Goal: Book appointment/travel/reservation

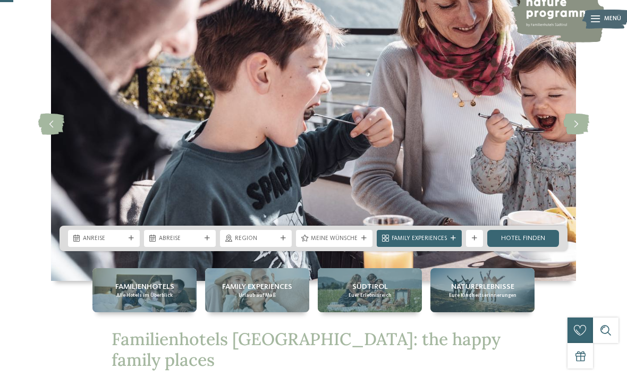
scroll to position [77, 0]
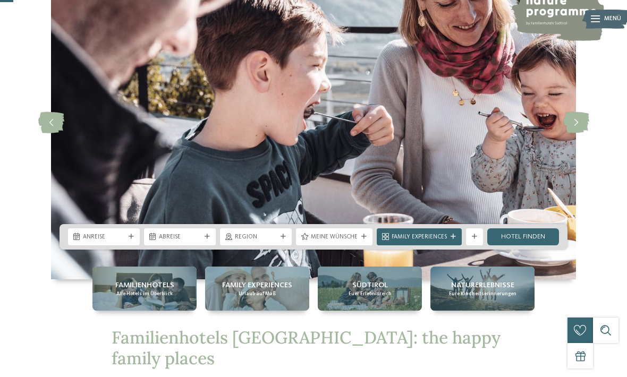
click at [109, 242] on span "Anreise" at bounding box center [104, 237] width 42 height 9
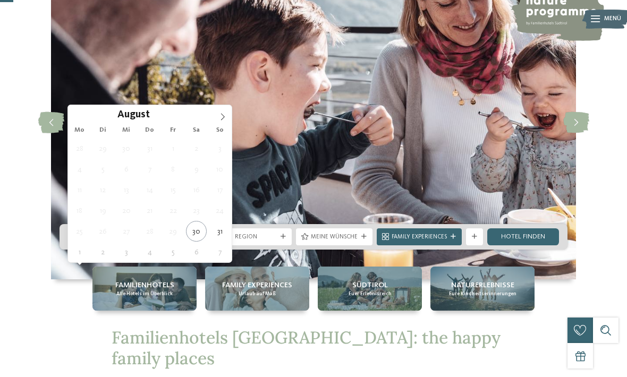
click at [220, 116] on icon at bounding box center [222, 116] width 7 height 7
click at [225, 117] on icon at bounding box center [222, 116] width 7 height 7
click at [224, 118] on icon at bounding box center [222, 116] width 7 height 7
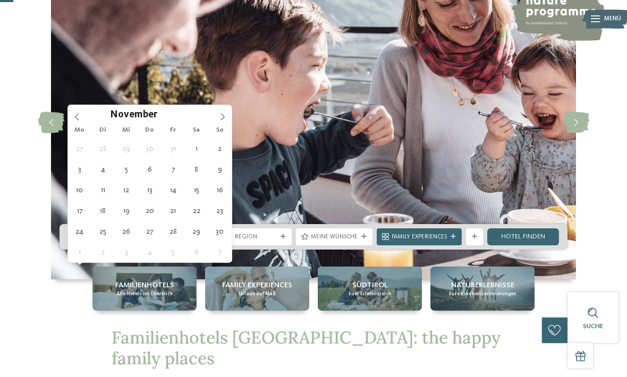
click at [225, 117] on icon at bounding box center [222, 116] width 7 height 7
type div "25.12.2025"
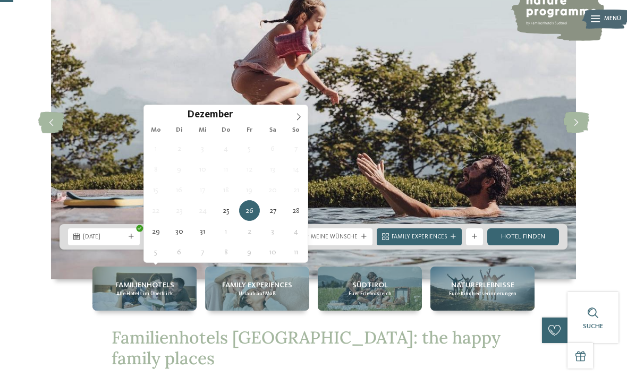
type div "30.12.2025"
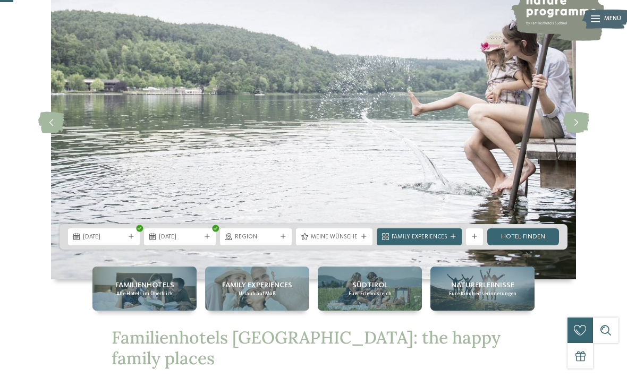
click at [266, 242] on span "Region" at bounding box center [256, 237] width 42 height 9
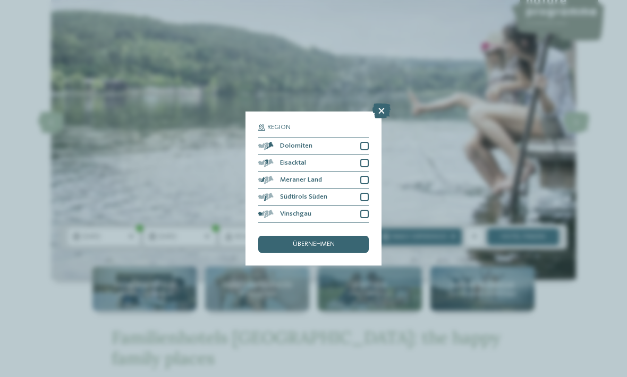
click at [356, 138] on div "Dolomiten" at bounding box center [313, 146] width 111 height 17
click at [363, 155] on div "Eisacktal" at bounding box center [313, 163] width 111 height 17
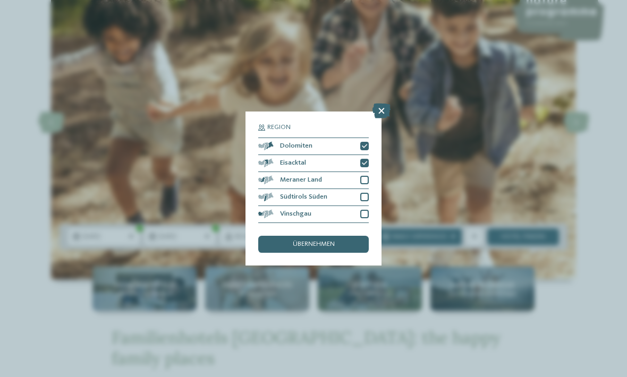
click at [331, 241] on span "übernehmen" at bounding box center [314, 244] width 42 height 7
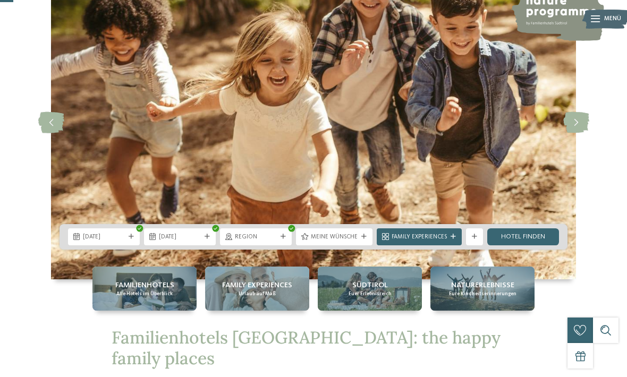
click at [360, 240] on div at bounding box center [364, 236] width 9 height 5
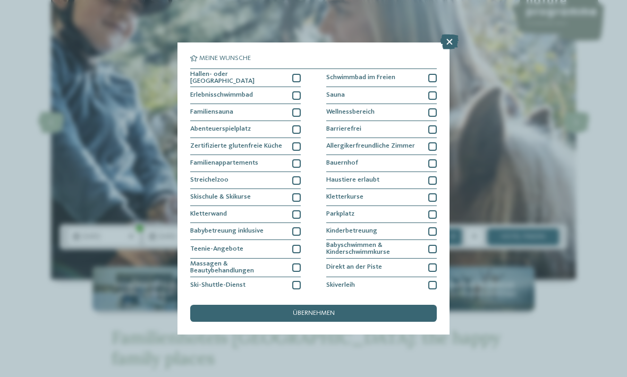
click at [300, 75] on div at bounding box center [296, 78] width 9 height 9
click at [298, 99] on div "Erlebnisschwimmbad" at bounding box center [245, 95] width 111 height 17
click at [290, 78] on div "Hallen- oder Schleusenbad" at bounding box center [245, 78] width 111 height 19
click at [330, 310] on span "übernehmen" at bounding box center [314, 313] width 42 height 7
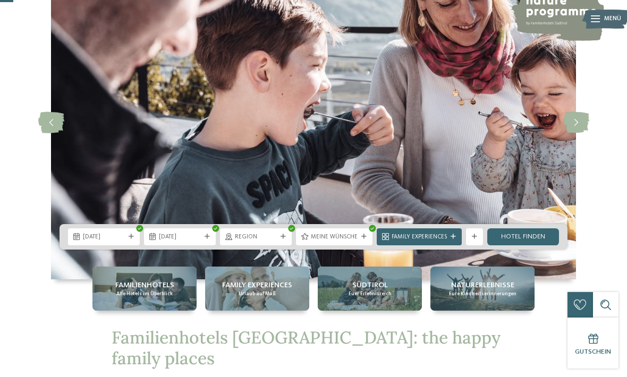
click at [530, 246] on link "Hotel finden" at bounding box center [523, 237] width 72 height 17
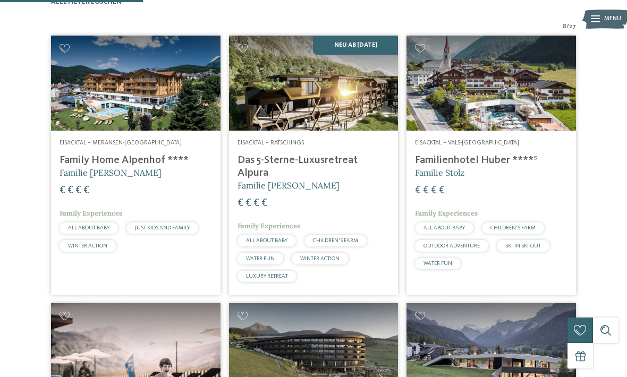
scroll to position [272, 0]
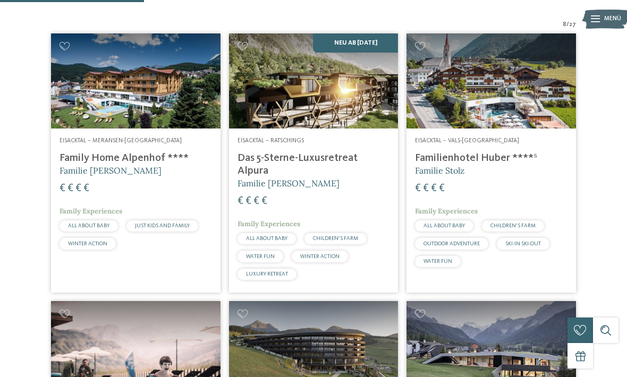
click at [262, 175] on h4 "Das 5-Sterne-Luxusretreat Alpura" at bounding box center [314, 165] width 153 height 26
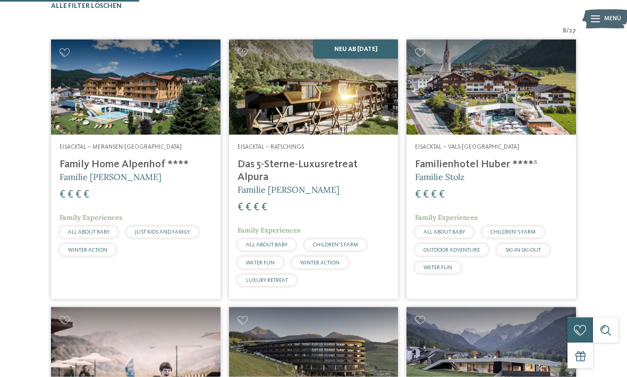
scroll to position [266, 0]
click at [517, 171] on h4 "Familienhotel Huber ****ˢ" at bounding box center [491, 164] width 153 height 13
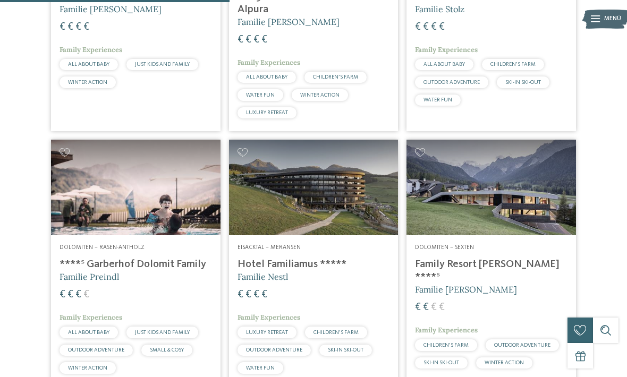
scroll to position [435, 0]
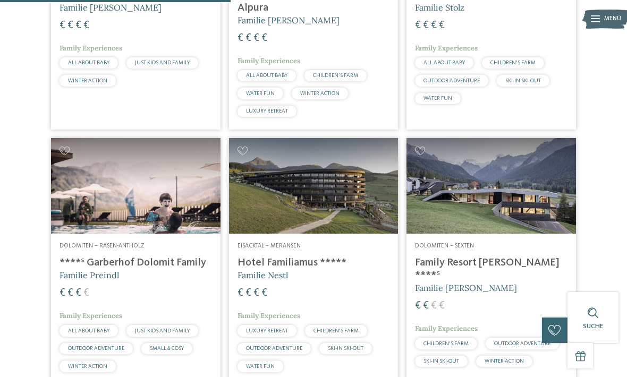
click at [94, 265] on h4 "****ˢ Garberhof Dolomit Family" at bounding box center [136, 263] width 153 height 13
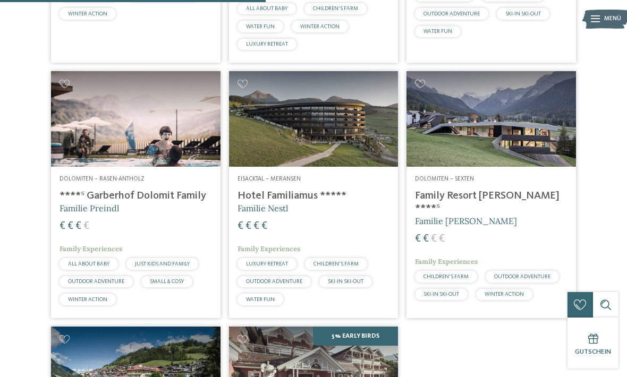
scroll to position [503, 0]
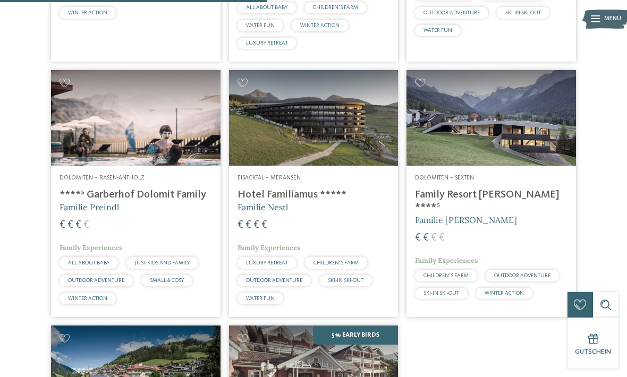
click at [256, 201] on h4 "Hotel Familiamus *****" at bounding box center [314, 195] width 153 height 13
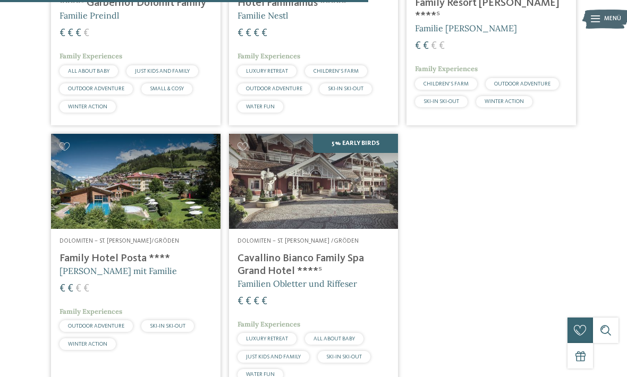
scroll to position [695, 0]
click at [278, 262] on h4 "Cavallino Bianco Family Spa Grand Hotel ****ˢ" at bounding box center [314, 265] width 153 height 26
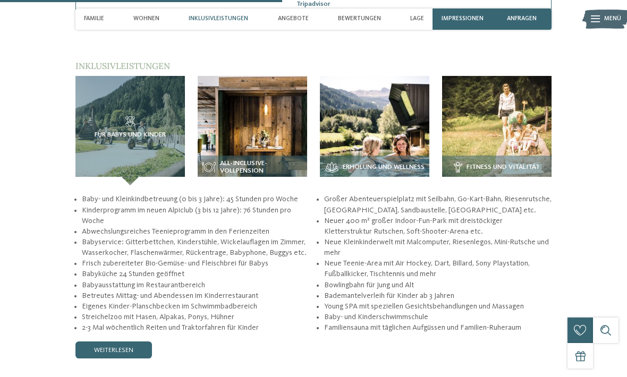
scroll to position [1439, 0]
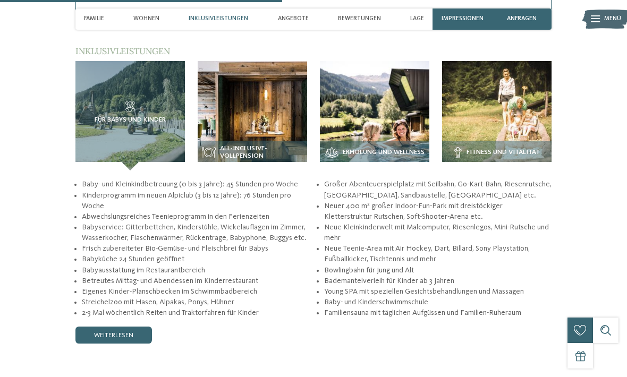
click at [621, 315] on div "zurück zur Hotelübersicht Neu ab November 2025 ab" at bounding box center [313, 179] width 627 height 3150
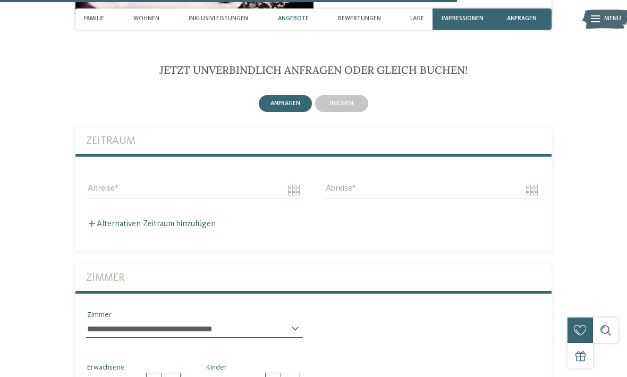
scroll to position [2345, 0]
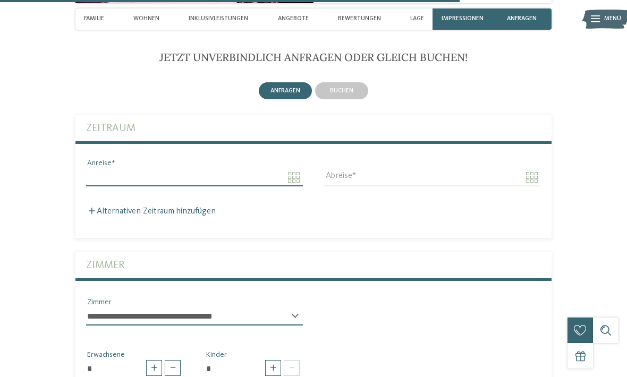
click at [290, 169] on input "Anreise" at bounding box center [194, 178] width 217 height 18
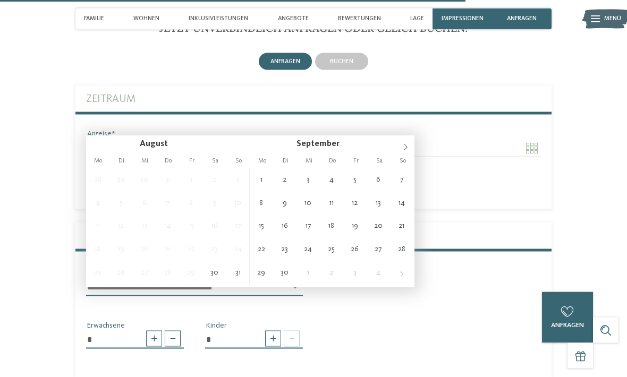
scroll to position [2375, 0]
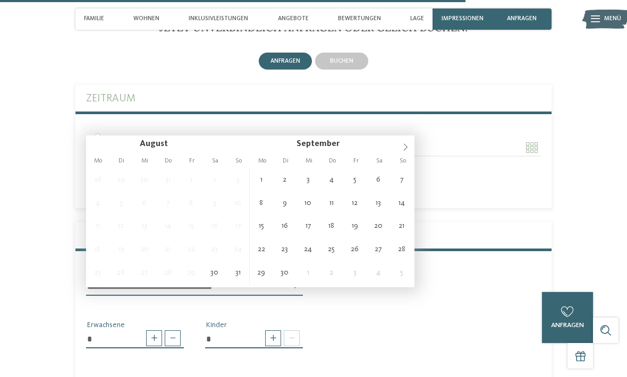
click at [422, 177] on div "Alternativen Zeitraum hinzufügen" at bounding box center [313, 182] width 455 height 10
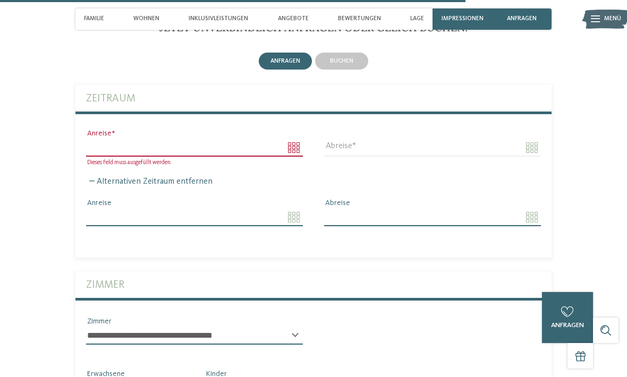
click at [292, 139] on input "Anreise" at bounding box center [194, 148] width 217 height 18
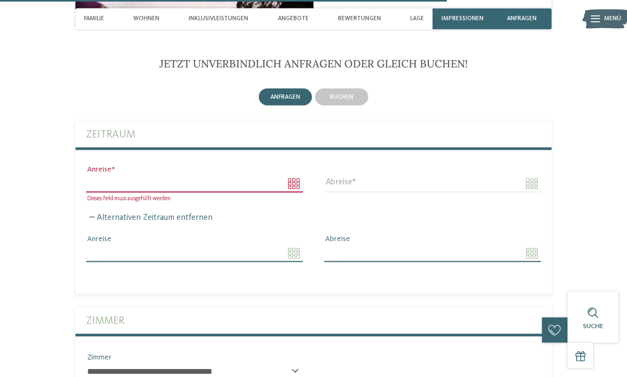
scroll to position [2325, 0]
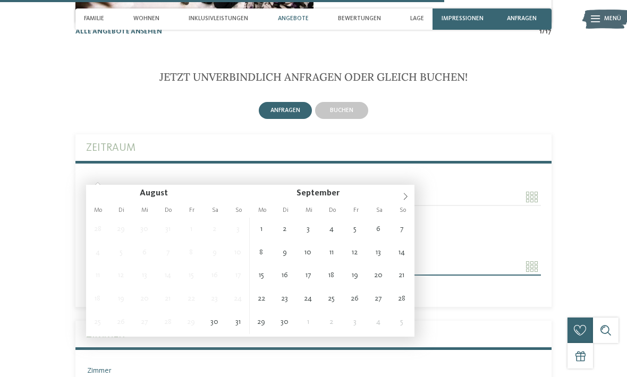
click at [399, 190] on span at bounding box center [406, 194] width 18 height 18
click at [406, 192] on span at bounding box center [406, 194] width 18 height 18
click at [402, 195] on icon at bounding box center [405, 196] width 7 height 7
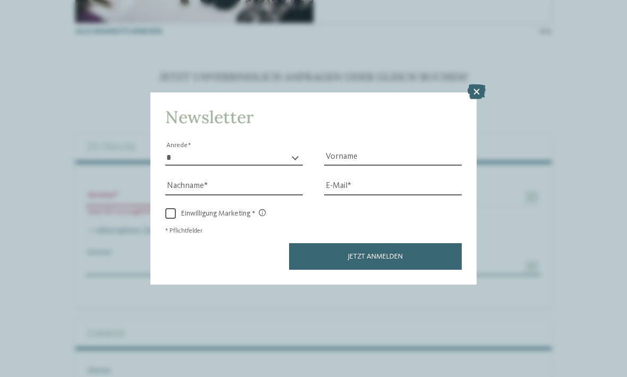
click at [469, 85] on icon at bounding box center [477, 92] width 18 height 15
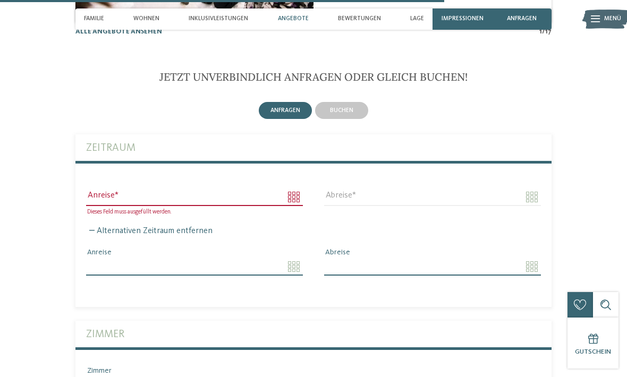
click at [478, 71] on h2 "Jetzt unverbindlich anfragen oder gleich buchen!" at bounding box center [313, 77] width 476 height 13
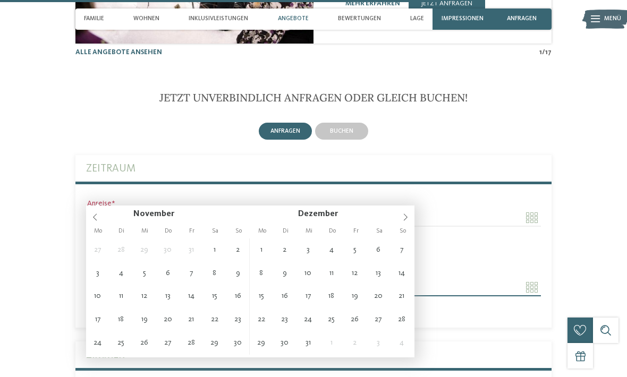
scroll to position [2311, 0]
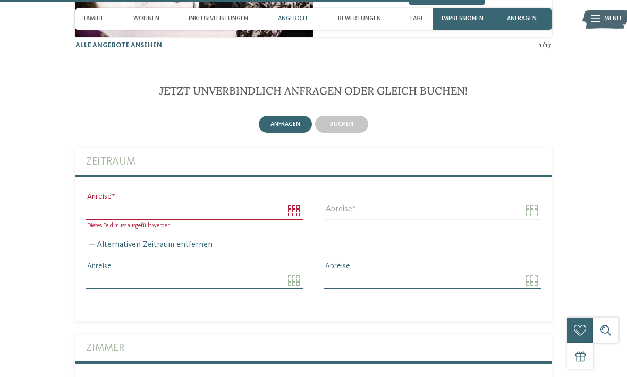
click at [297, 202] on input "Anreise" at bounding box center [194, 211] width 217 height 18
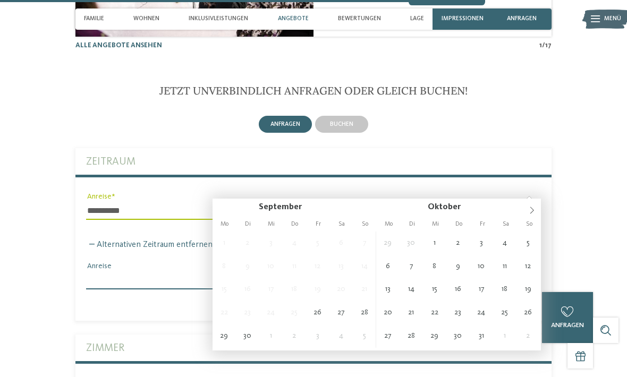
click at [284, 202] on input "**********" at bounding box center [194, 211] width 217 height 18
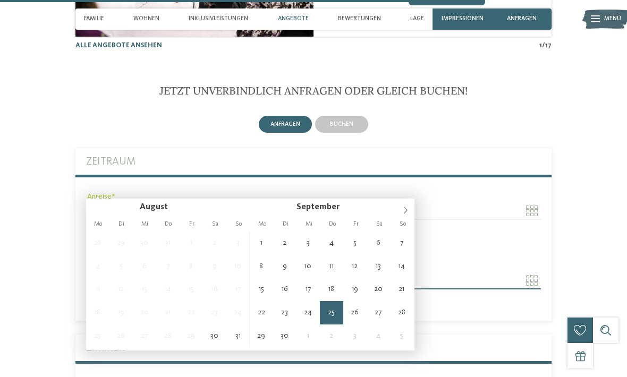
click at [405, 216] on span at bounding box center [406, 208] width 18 height 18
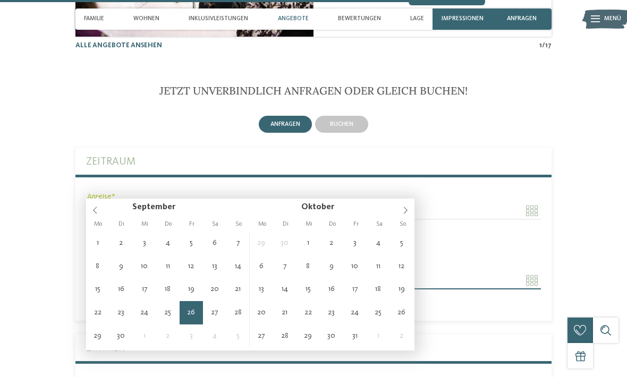
click at [408, 215] on span at bounding box center [406, 208] width 18 height 18
click at [407, 214] on icon at bounding box center [405, 210] width 7 height 7
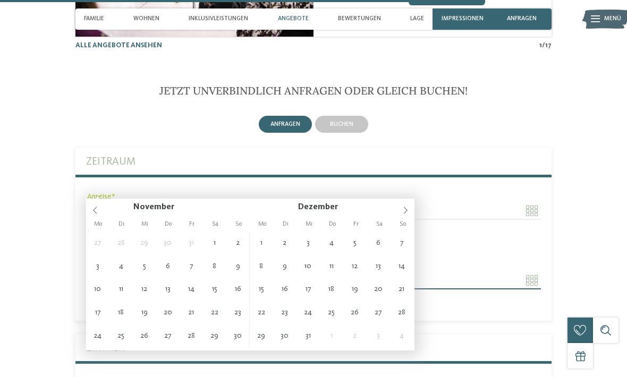
type input "**********"
type input "****"
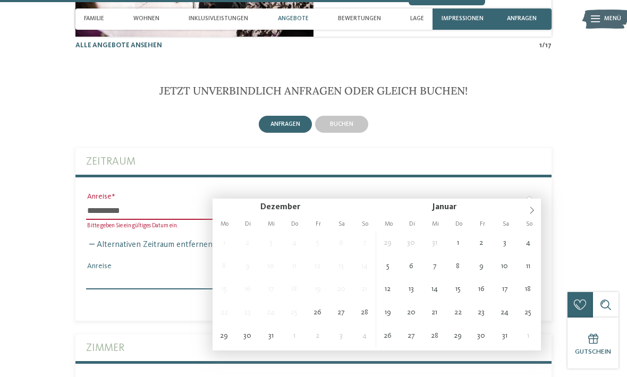
type input "**********"
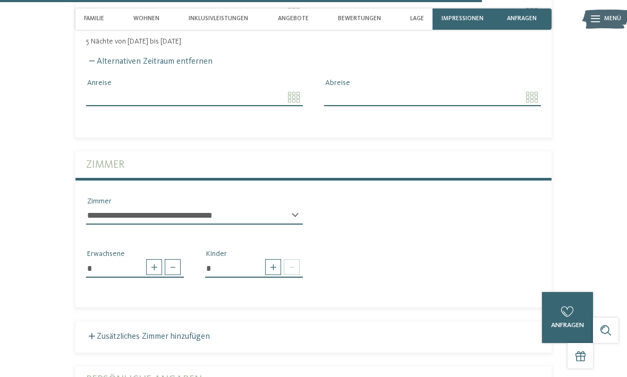
scroll to position [2504, 0]
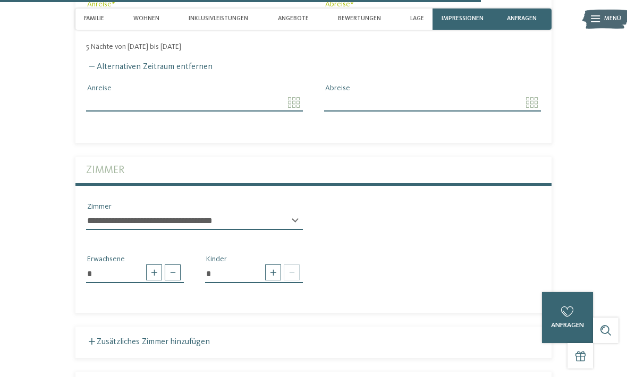
click at [271, 265] on span at bounding box center [273, 273] width 16 height 16
type input "*"
click at [290, 302] on select "* * * * * * * * * * * ** ** ** ** ** ** ** **" at bounding box center [254, 311] width 98 height 18
select select "*"
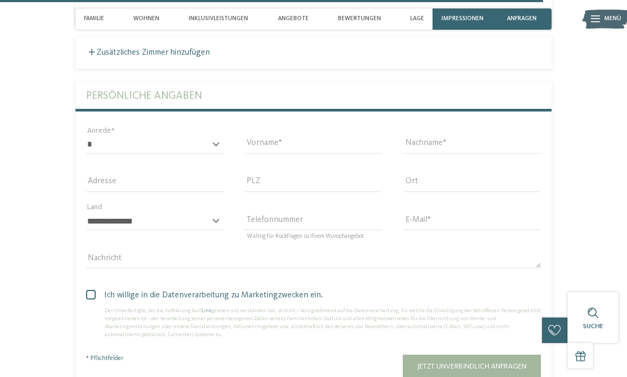
scroll to position [2805, 0]
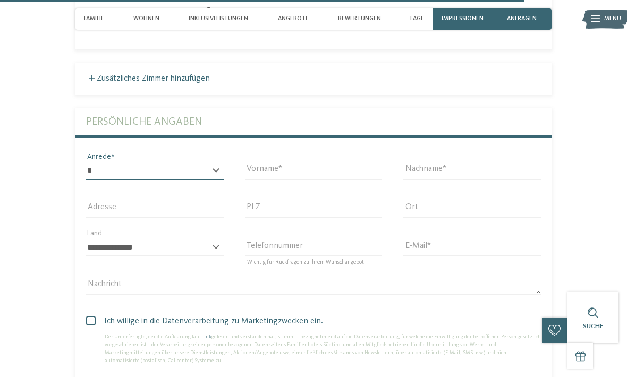
click at [125, 162] on select "* **** **** ******* ******" at bounding box center [155, 171] width 138 height 18
select select "*"
click at [305, 162] on input "Vorname" at bounding box center [314, 171] width 138 height 18
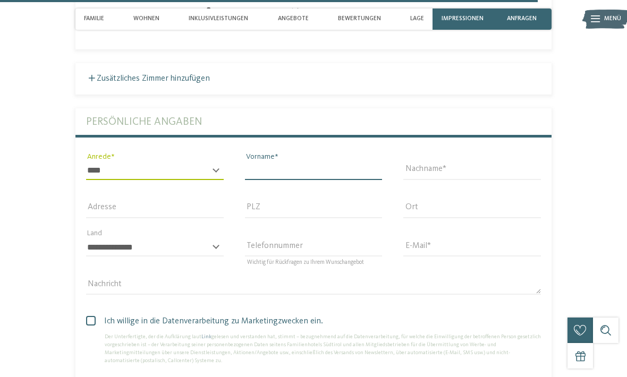
scroll to position [2804, 0]
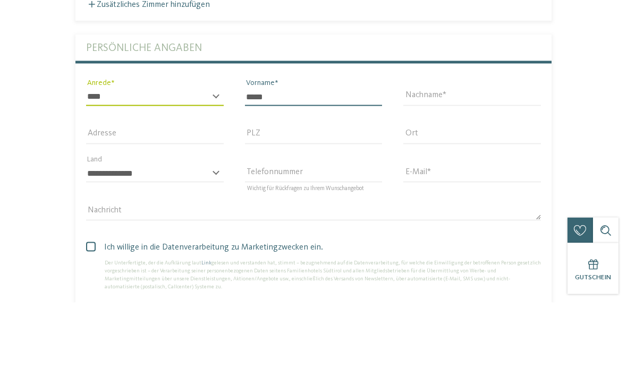
type input "*****"
click at [467, 152] on div "Nachname" at bounding box center [472, 171] width 159 height 38
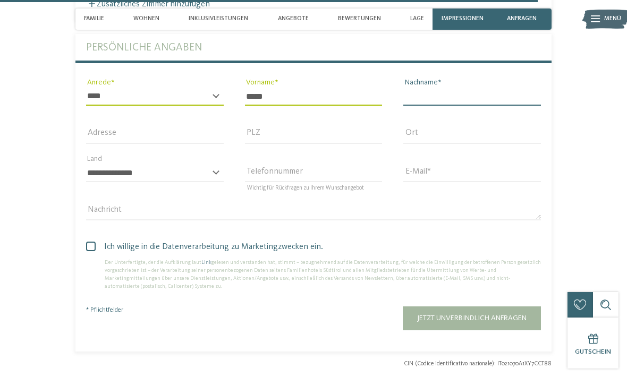
click at [479, 88] on input "Nachname" at bounding box center [473, 97] width 138 height 18
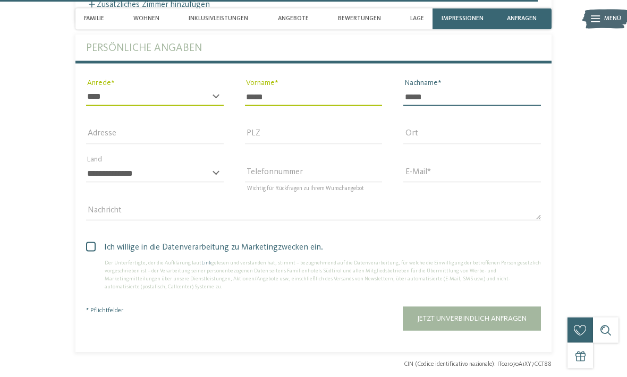
type input "*****"
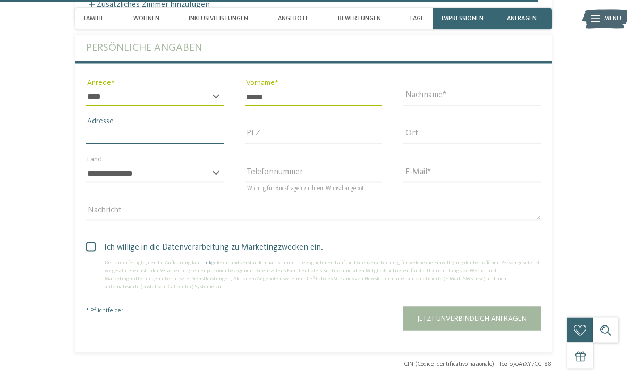
click at [116, 127] on input "Adresse" at bounding box center [155, 136] width 138 height 18
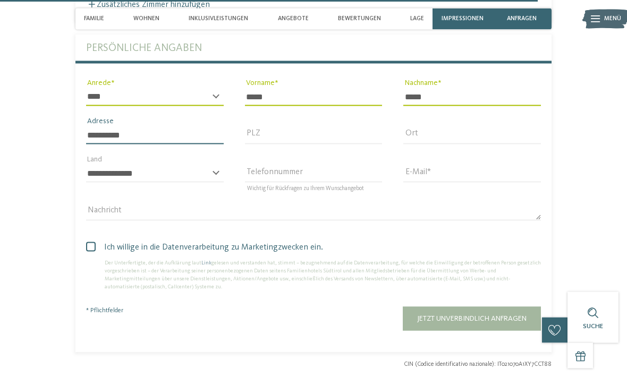
type input "**********"
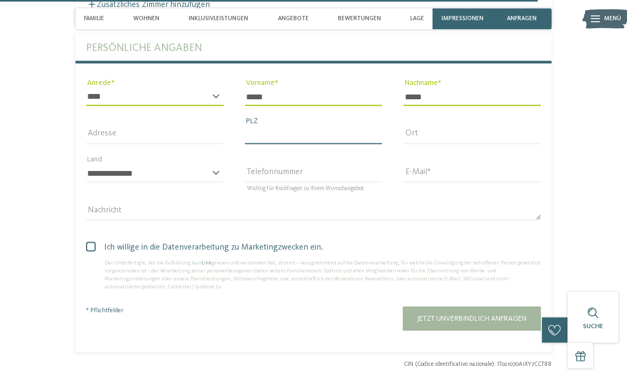
click at [332, 127] on input "PLZ" at bounding box center [314, 136] width 138 height 18
type input "*****"
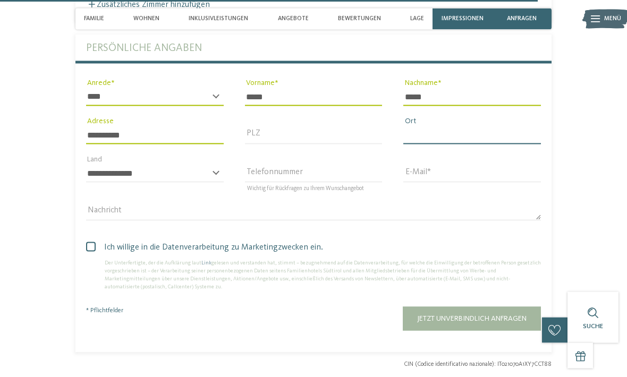
click at [440, 127] on input "Ort" at bounding box center [473, 136] width 138 height 18
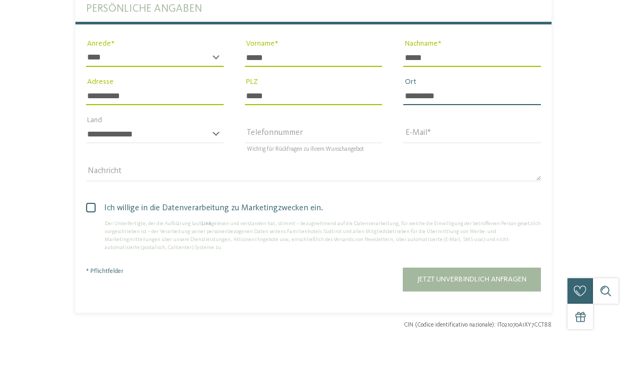
type input "*********"
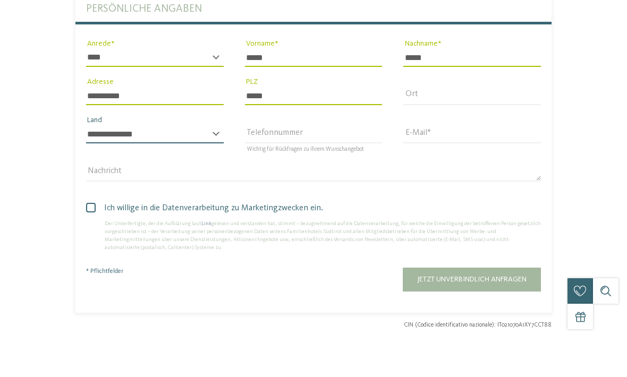
click at [108, 165] on select "**********" at bounding box center [155, 174] width 138 height 18
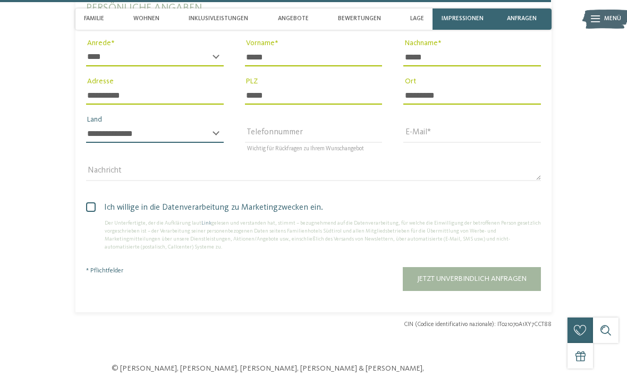
select select "**"
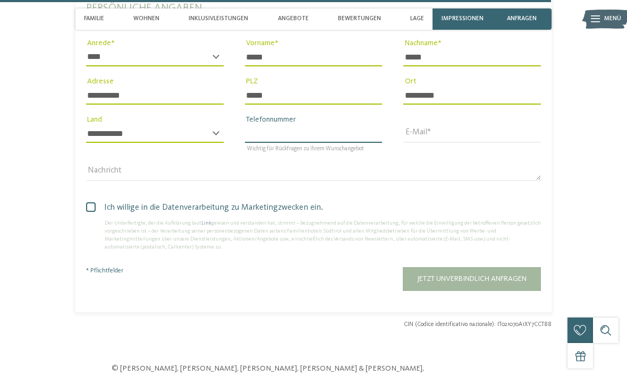
click at [344, 125] on input "Telefonnummer" at bounding box center [314, 134] width 138 height 18
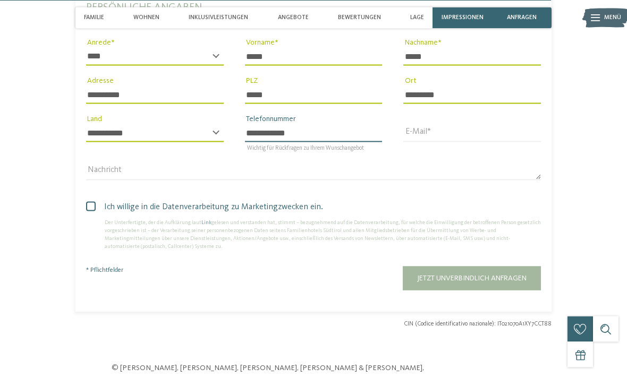
type input "**********"
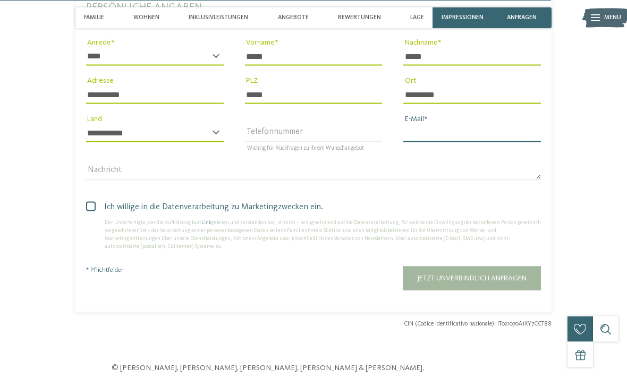
click at [486, 125] on input "E-Mail" at bounding box center [473, 134] width 138 height 18
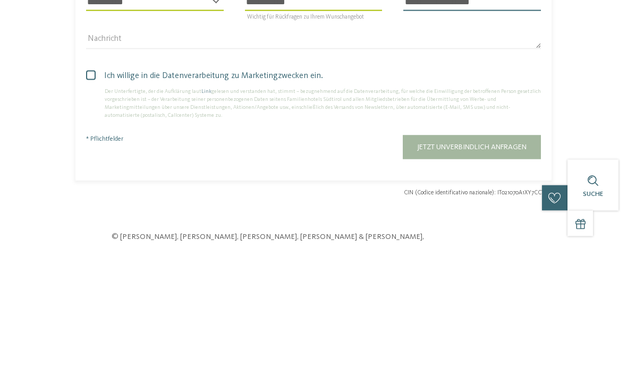
type input "**********"
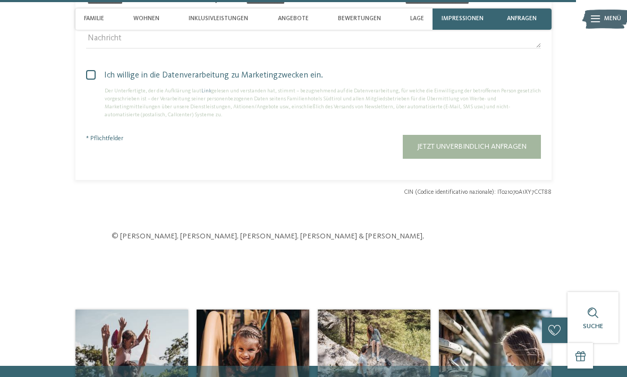
click at [505, 135] on button "Jetzt unverbindlich anfragen" at bounding box center [472, 147] width 138 height 24
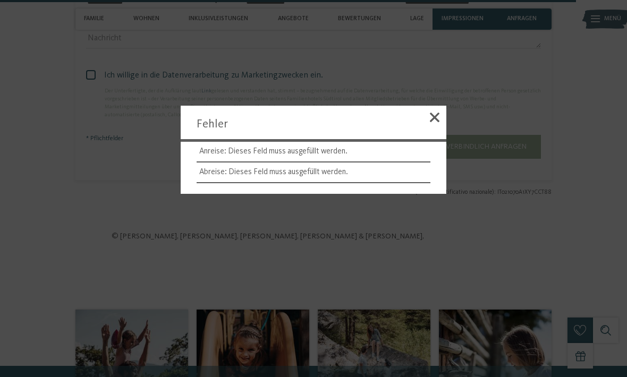
click at [434, 122] on span at bounding box center [435, 118] width 10 height 10
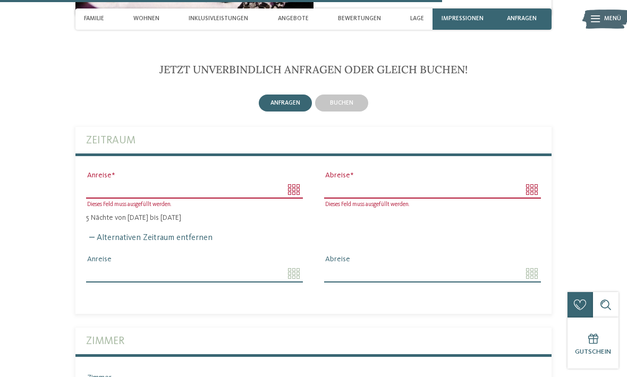
scroll to position [2332, 0]
click at [287, 171] on div "Dieses Feld muss ausgefüllt werden. Anreise" at bounding box center [194, 190] width 238 height 38
click at [283, 181] on input "Anreise" at bounding box center [194, 190] width 217 height 18
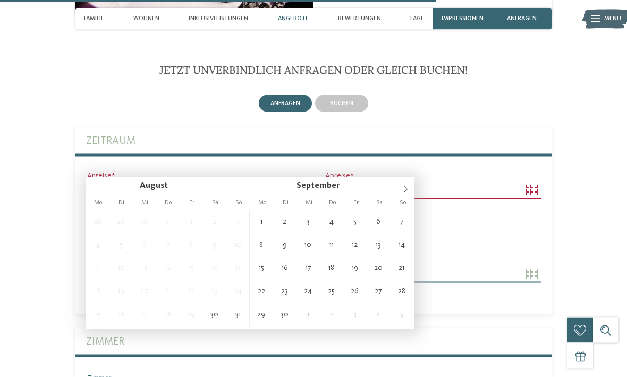
scroll to position [2333, 0]
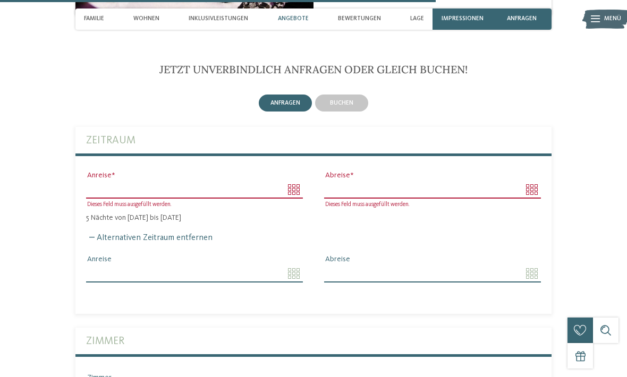
click at [336, 95] on div "buchen" at bounding box center [341, 103] width 53 height 17
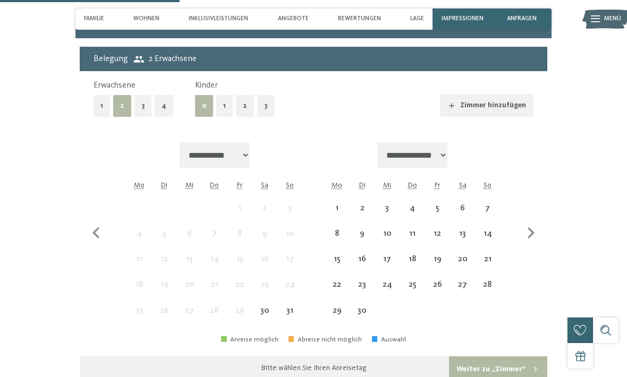
scroll to position [2450, 0]
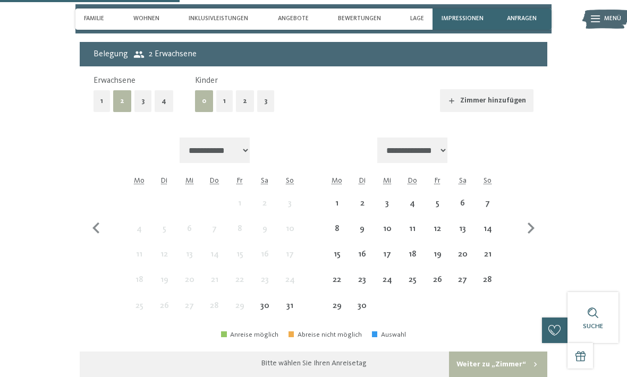
click at [523, 217] on icon "button" at bounding box center [531, 228] width 22 height 22
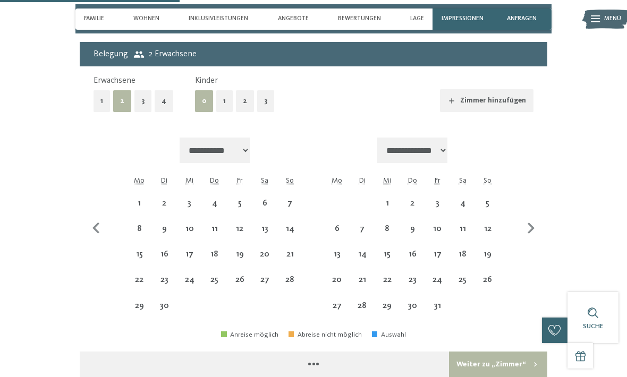
select select "**********"
click at [531, 223] on icon "button" at bounding box center [531, 228] width 7 height 11
select select "**********"
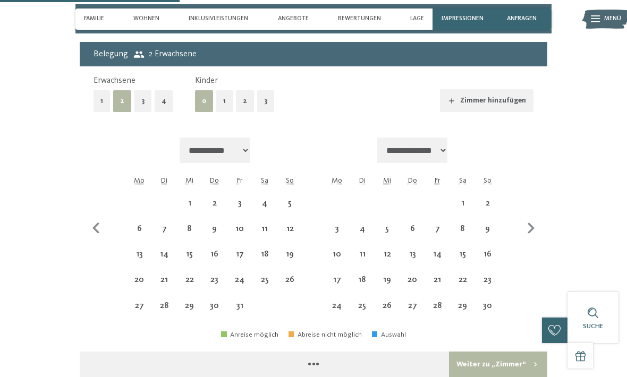
click at [535, 217] on icon "button" at bounding box center [531, 228] width 22 height 22
select select "**********"
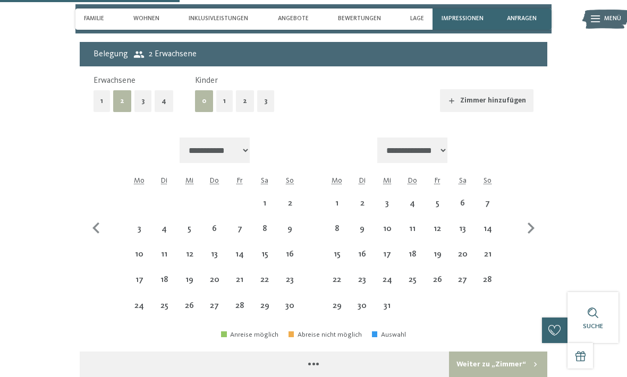
click at [407, 276] on div "25" at bounding box center [412, 287] width 23 height 23
select select "**********"
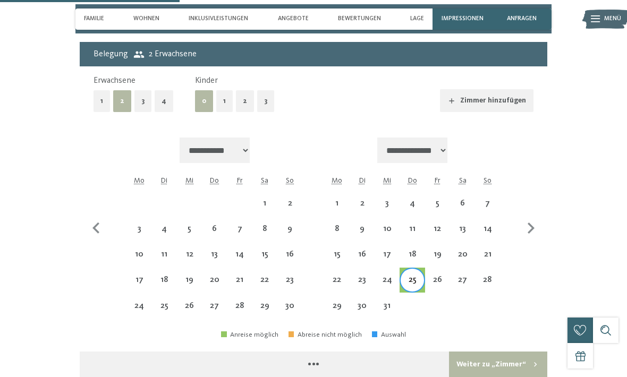
select select "**********"
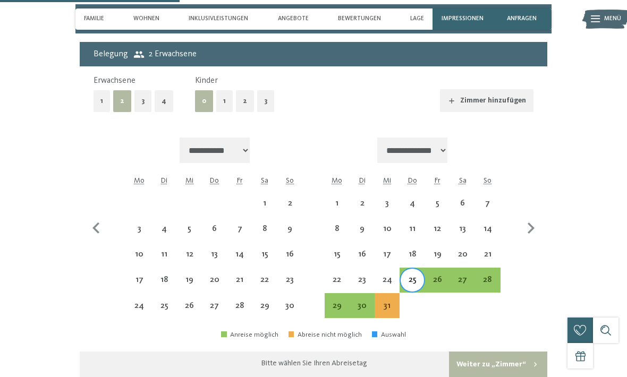
click at [360, 302] on div "30" at bounding box center [362, 313] width 23 height 23
select select "**********"
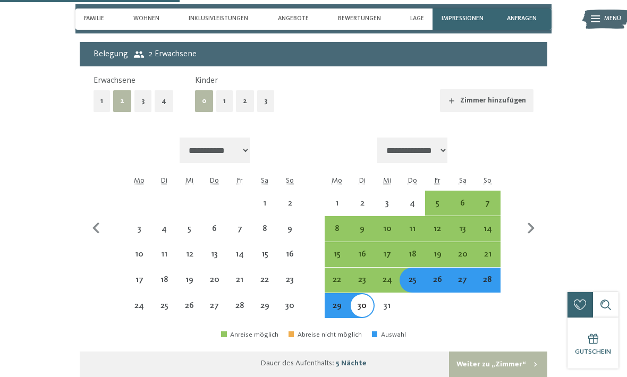
click at [506, 352] on button "Weiter zu „Zimmer“" at bounding box center [498, 365] width 98 height 26
select select "**********"
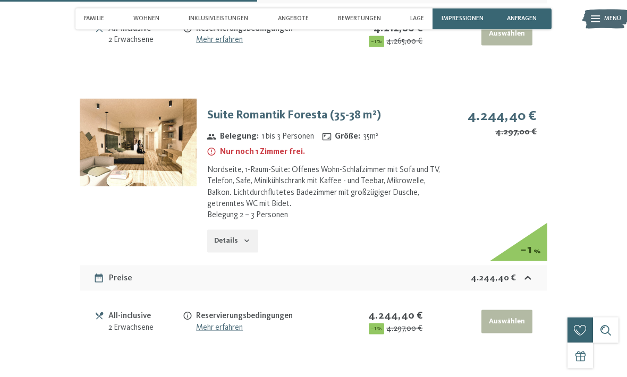
scroll to position [3571, 0]
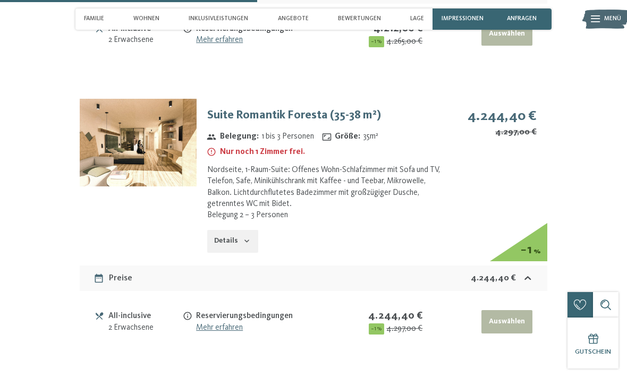
click at [228, 230] on button "Details" at bounding box center [232, 241] width 51 height 23
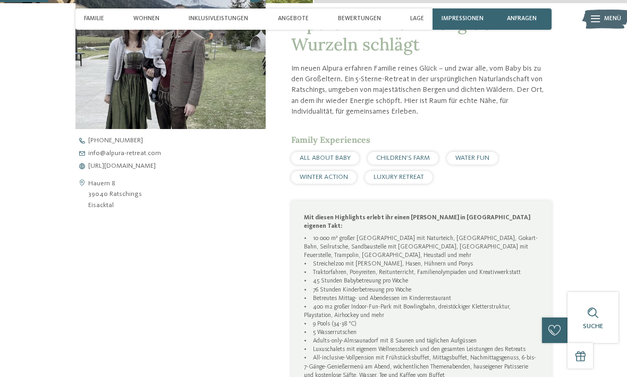
scroll to position [0, 0]
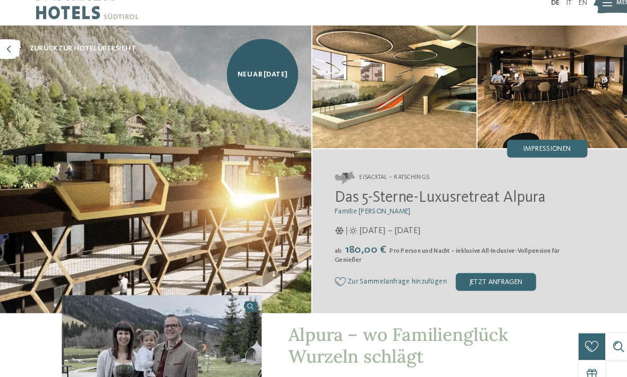
scroll to position [19, 0]
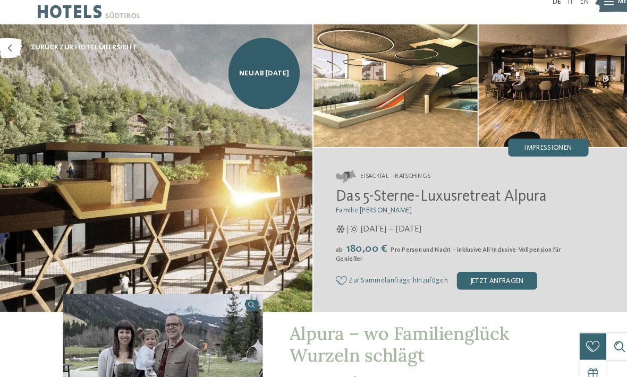
click at [535, 145] on span "Impressionen" at bounding box center [538, 141] width 45 height 7
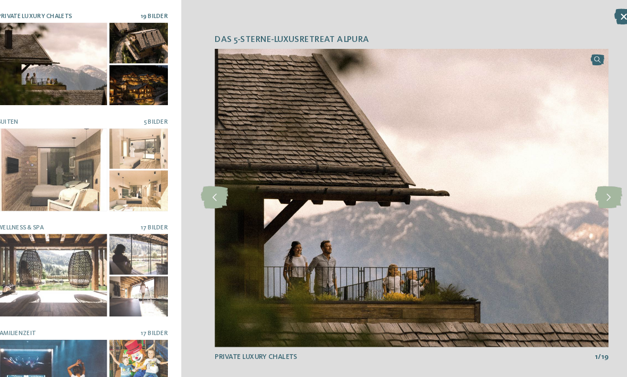
click at [63, 57] on div at bounding box center [65, 61] width 105 height 79
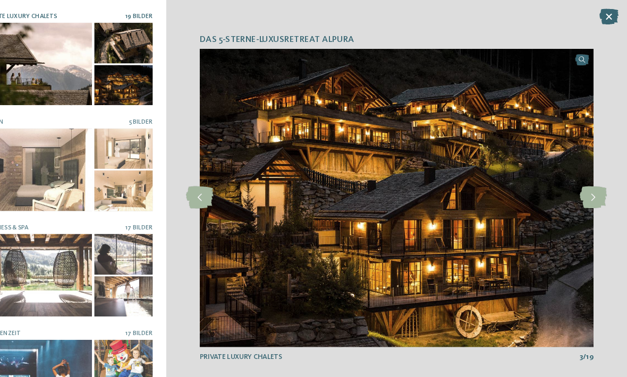
click at [583, 195] on icon at bounding box center [596, 188] width 26 height 21
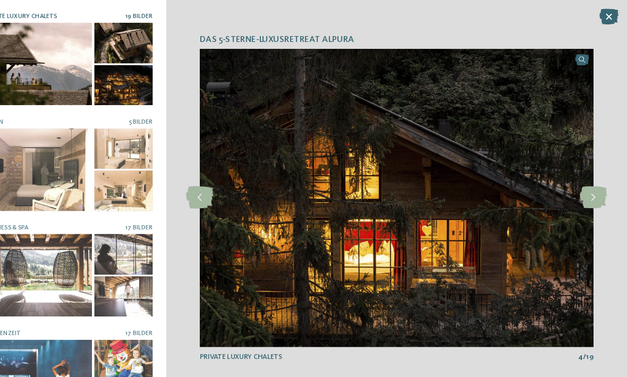
click at [583, 198] on icon at bounding box center [596, 188] width 26 height 21
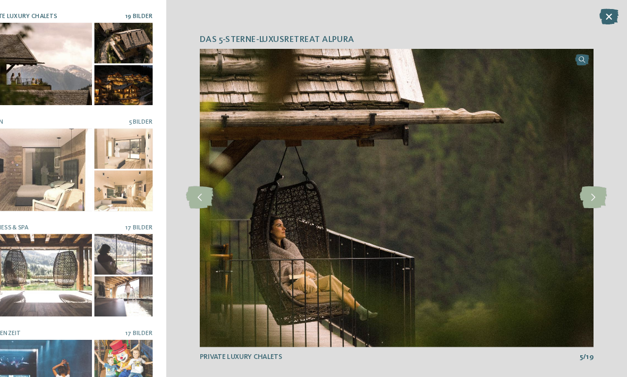
click at [583, 198] on icon at bounding box center [596, 188] width 26 height 21
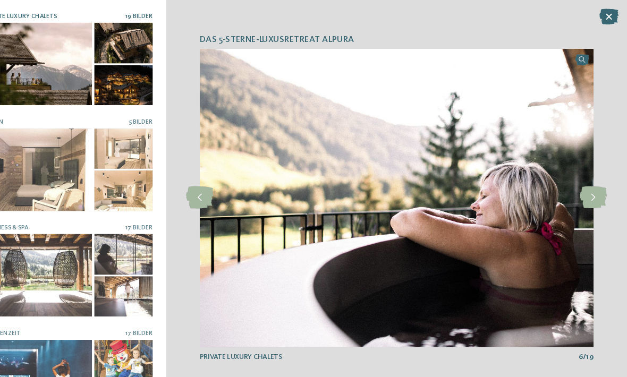
click at [583, 199] on icon at bounding box center [596, 188] width 26 height 21
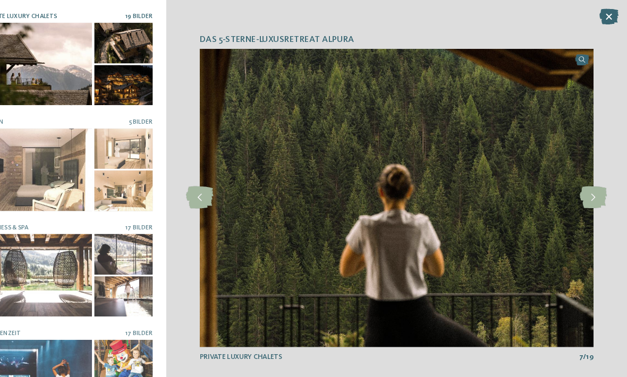
click at [583, 198] on icon at bounding box center [596, 188] width 26 height 21
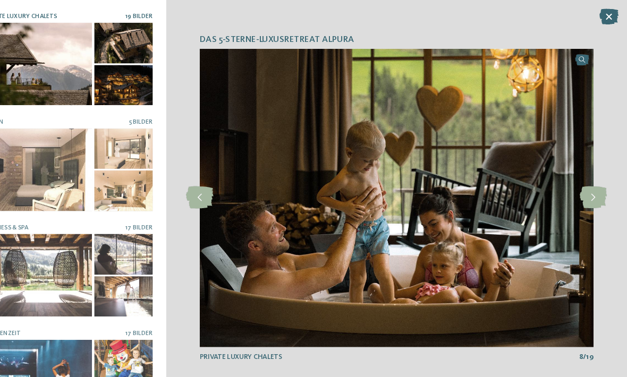
click at [583, 198] on icon at bounding box center [596, 188] width 26 height 21
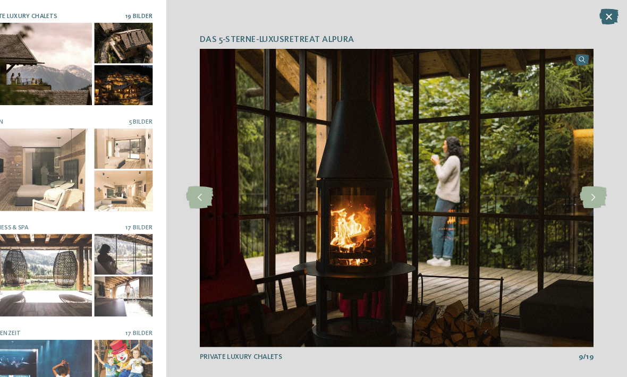
click at [583, 197] on icon at bounding box center [596, 188] width 26 height 21
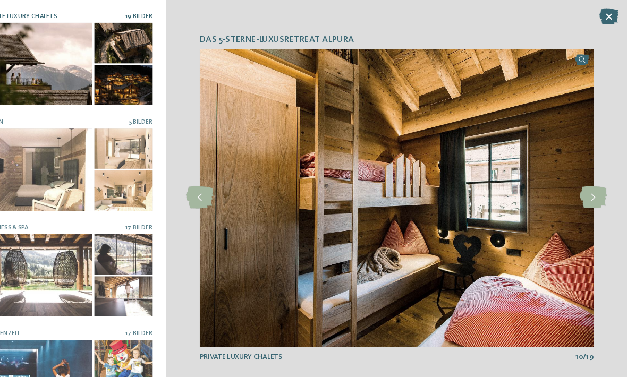
click at [583, 198] on icon at bounding box center [596, 188] width 26 height 21
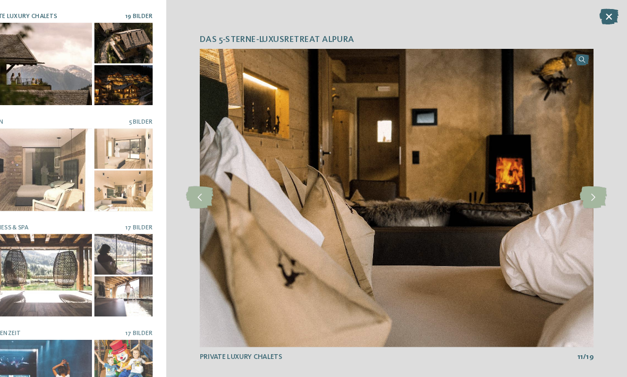
click at [583, 198] on icon at bounding box center [596, 188] width 26 height 21
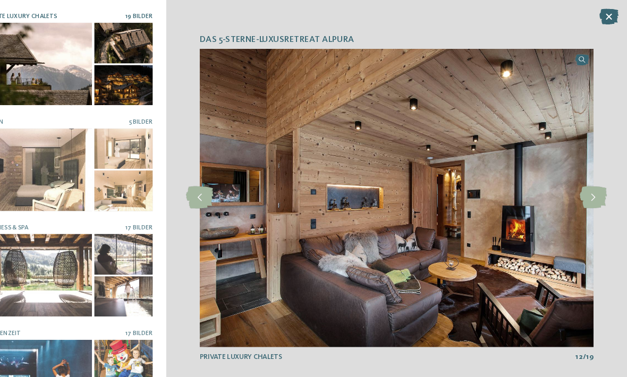
click at [583, 195] on icon at bounding box center [596, 188] width 26 height 21
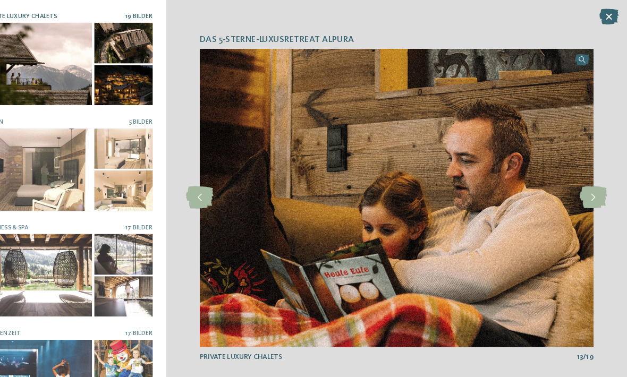
click at [583, 199] on icon at bounding box center [596, 188] width 26 height 21
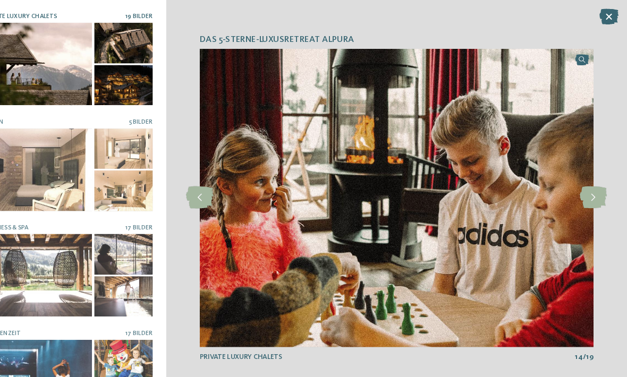
click at [583, 199] on icon at bounding box center [596, 188] width 26 height 21
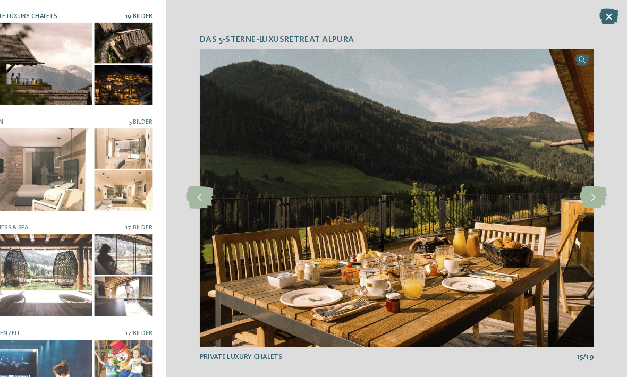
click at [583, 192] on icon at bounding box center [596, 188] width 26 height 21
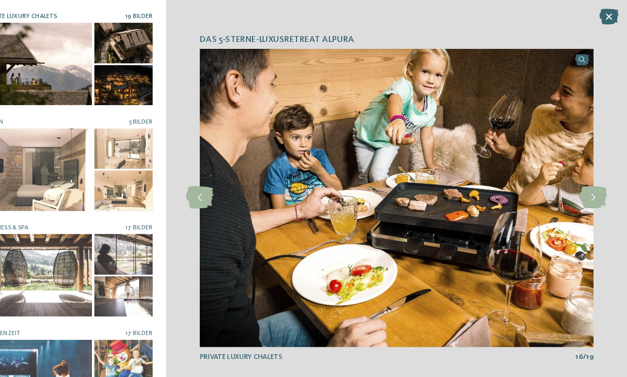
click at [583, 198] on icon at bounding box center [596, 188] width 26 height 21
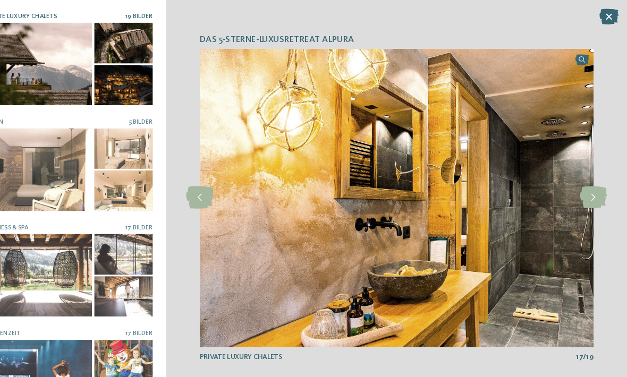
click at [583, 199] on icon at bounding box center [596, 188] width 26 height 21
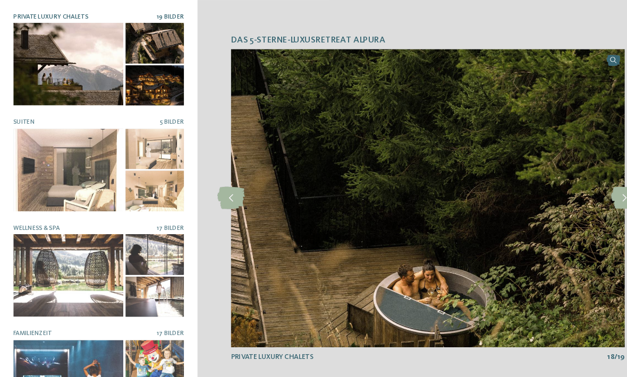
scroll to position [31, 0]
click at [54, 174] on div at bounding box center [65, 162] width 105 height 79
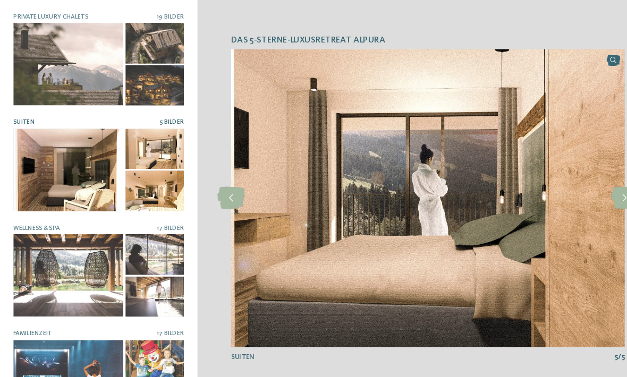
click at [585, 199] on icon at bounding box center [596, 188] width 26 height 21
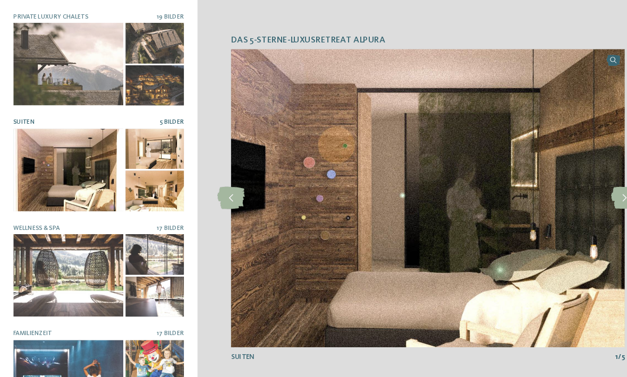
click at [583, 196] on icon at bounding box center [596, 188] width 26 height 21
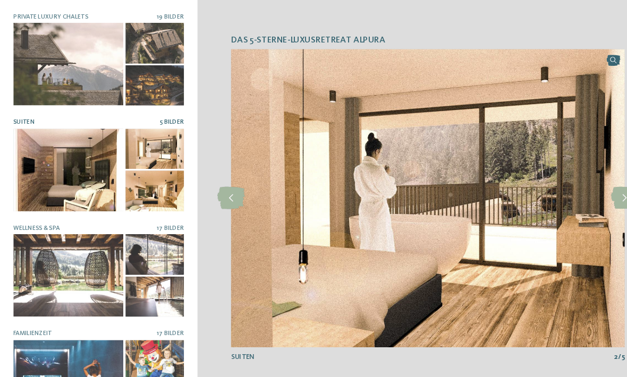
click at [586, 197] on icon at bounding box center [596, 188] width 26 height 21
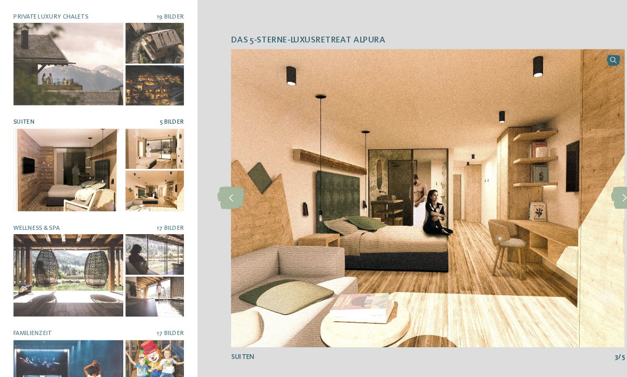
click at [590, 198] on icon at bounding box center [596, 188] width 26 height 21
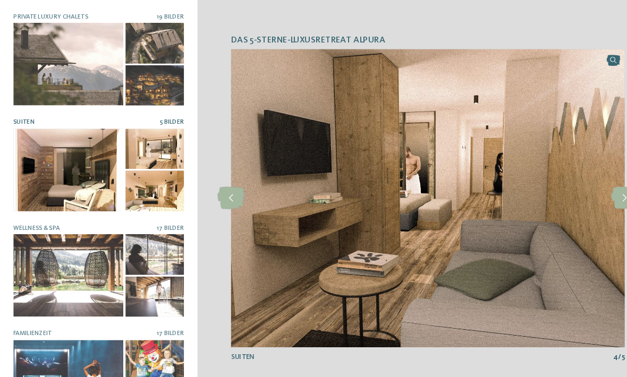
click at [592, 199] on icon at bounding box center [596, 188] width 26 height 21
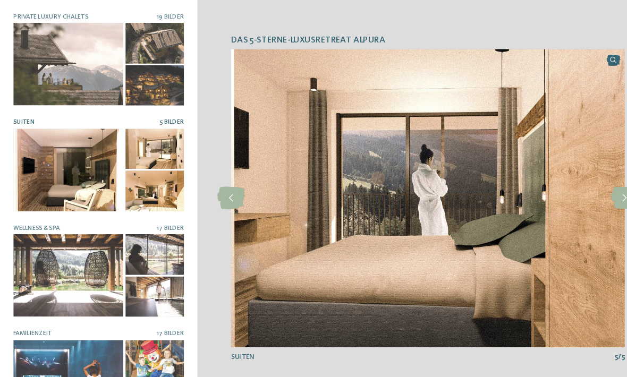
click at [590, 194] on icon at bounding box center [596, 188] width 26 height 21
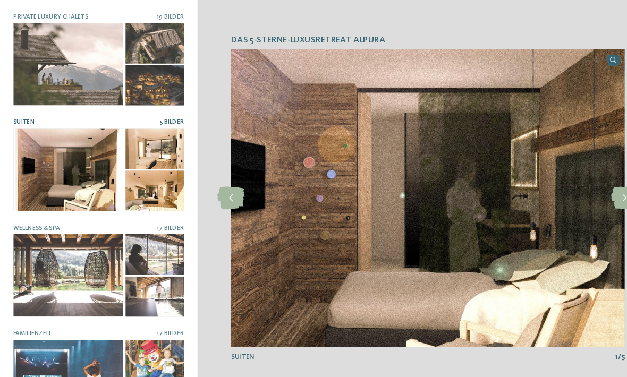
click at [591, 193] on icon at bounding box center [596, 188] width 26 height 21
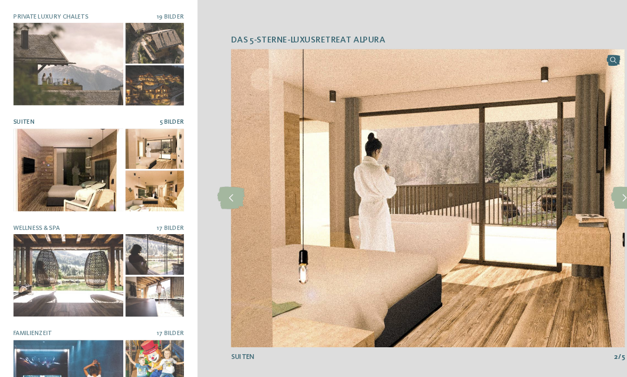
click at [587, 197] on icon at bounding box center [596, 188] width 26 height 21
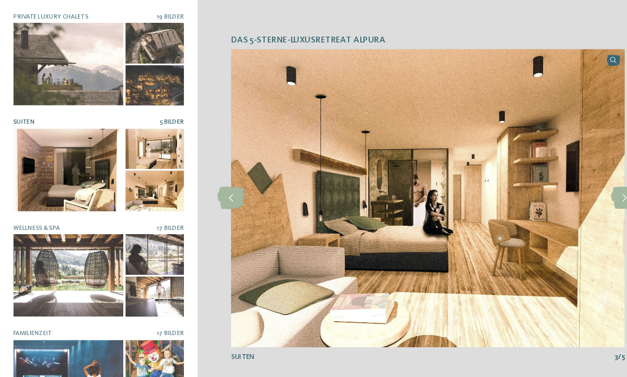
click at [578, 204] on img at bounding box center [407, 189] width 375 height 284
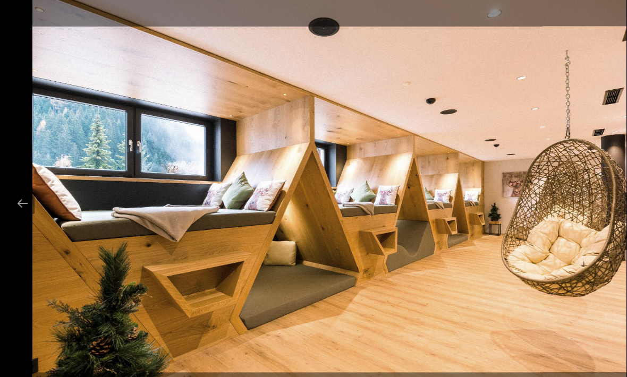
click at [568, 12] on div at bounding box center [313, 12] width 627 height 25
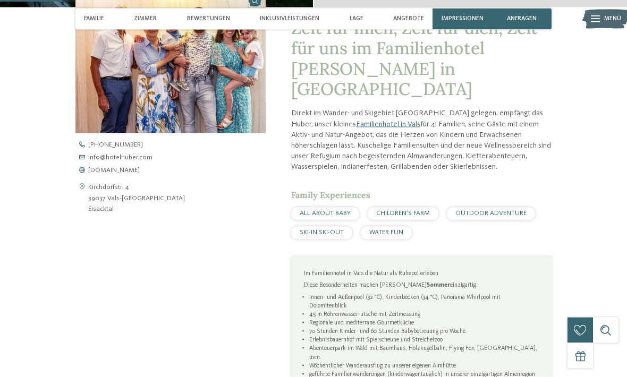
scroll to position [304, 0]
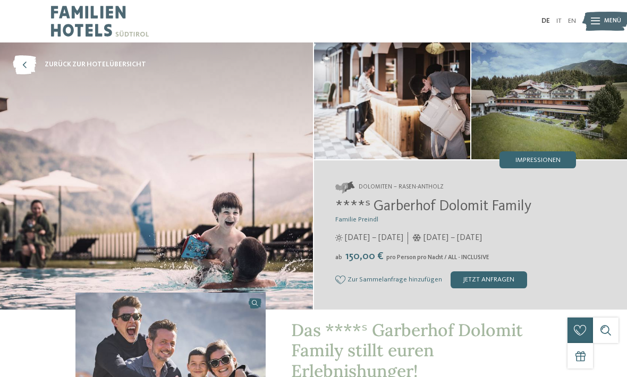
click at [552, 147] on img at bounding box center [550, 101] width 156 height 117
click at [556, 160] on span "Impressionen" at bounding box center [538, 160] width 45 height 7
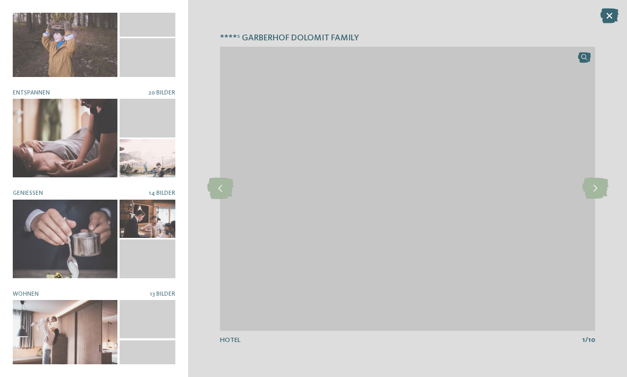
scroll to position [138, 0]
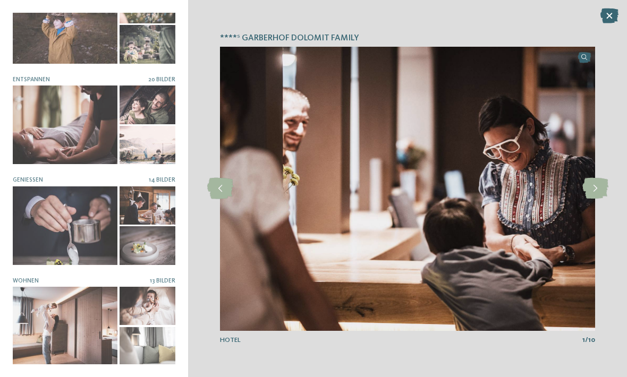
click at [610, 23] on div at bounding box center [610, 17] width 18 height 16
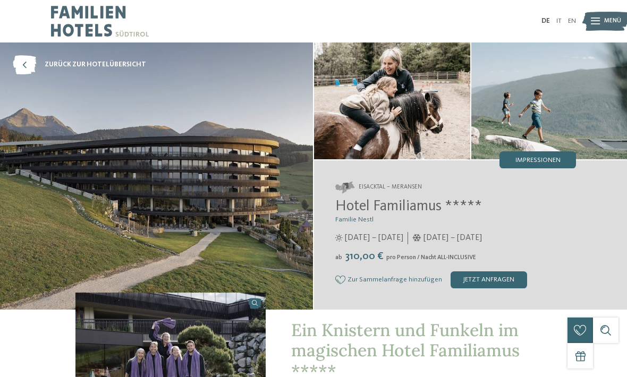
click at [564, 157] on div "Impressionen" at bounding box center [538, 160] width 77 height 17
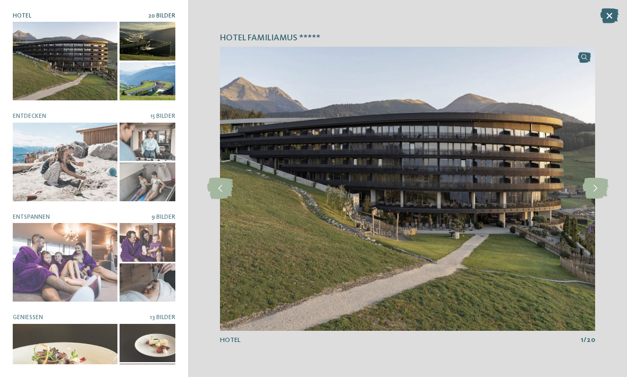
click at [135, 73] on div at bounding box center [148, 81] width 56 height 38
click at [602, 191] on icon at bounding box center [596, 188] width 26 height 21
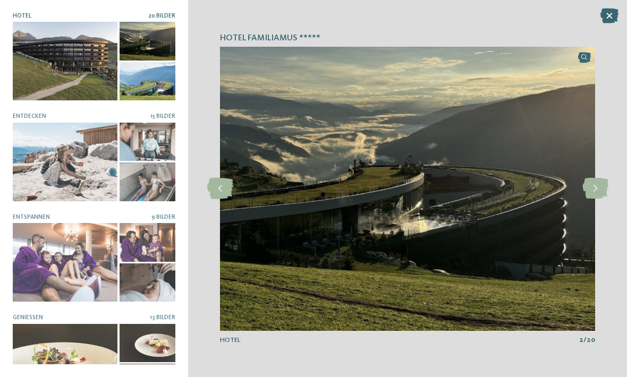
click at [603, 189] on icon at bounding box center [596, 188] width 26 height 21
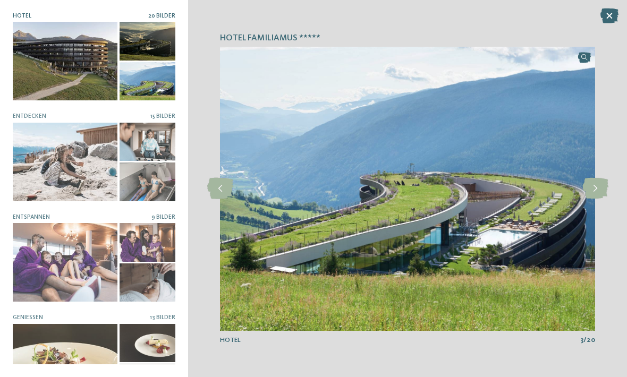
click at [605, 187] on icon at bounding box center [596, 188] width 26 height 21
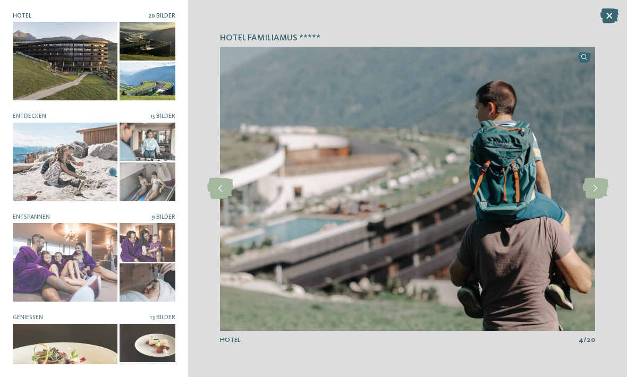
click at [604, 192] on icon at bounding box center [596, 188] width 26 height 21
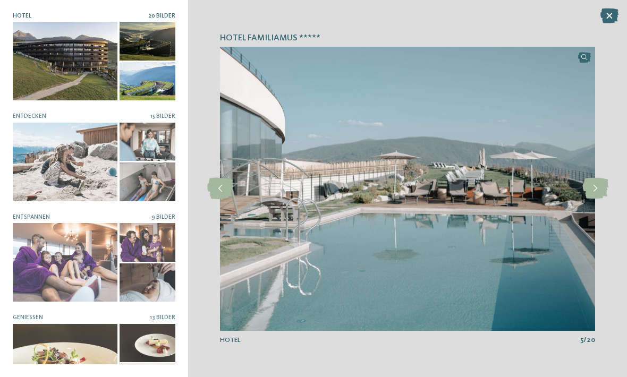
click at [584, 189] on icon at bounding box center [596, 188] width 26 height 21
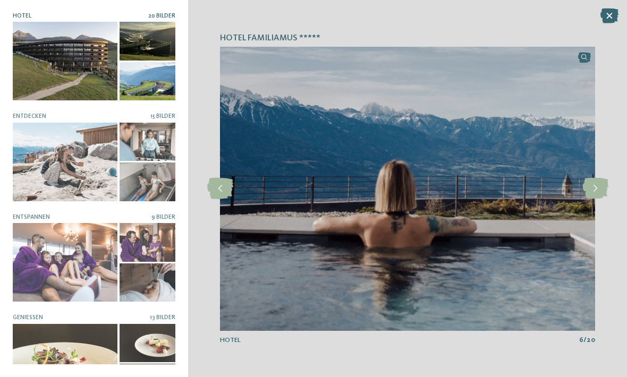
click at [602, 189] on icon at bounding box center [596, 188] width 26 height 21
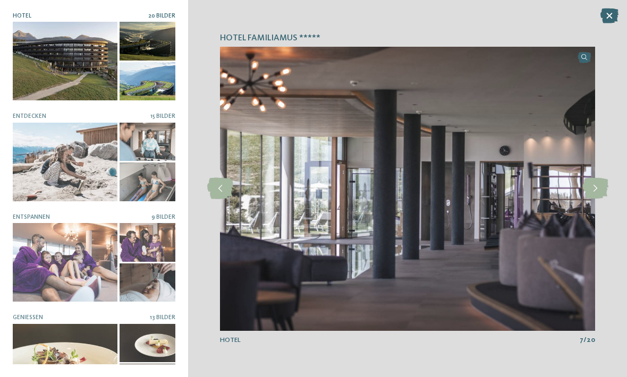
click at [601, 189] on icon at bounding box center [596, 188] width 26 height 21
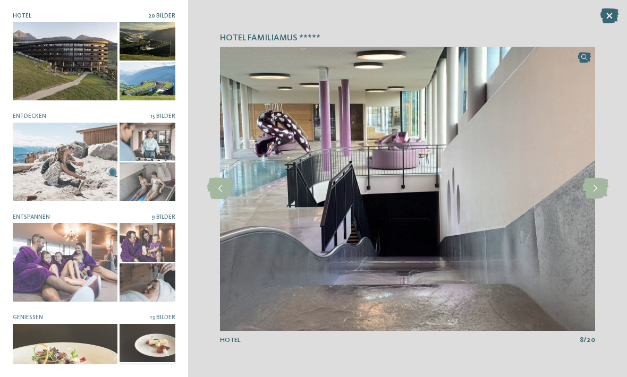
click at [601, 194] on icon at bounding box center [596, 188] width 26 height 21
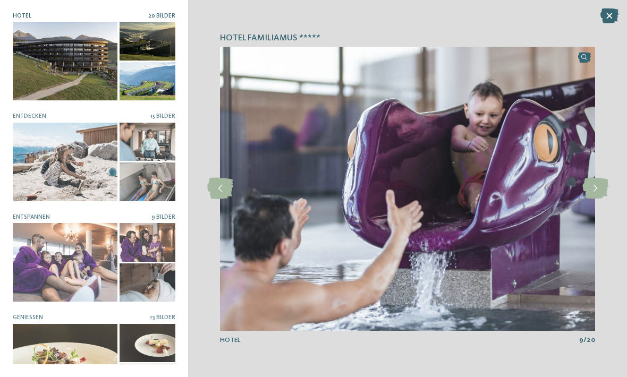
click at [604, 200] on div at bounding box center [595, 188] width 23 height 23
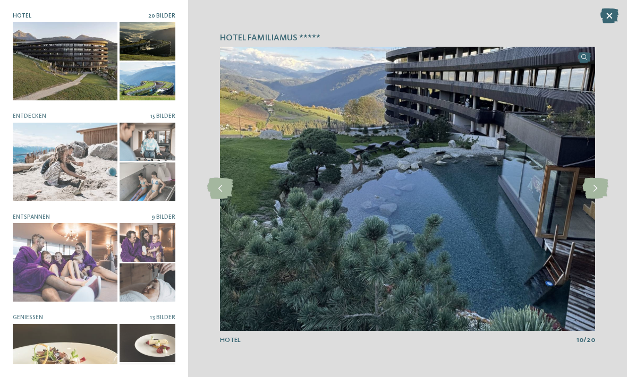
click at [602, 192] on icon at bounding box center [596, 188] width 26 height 21
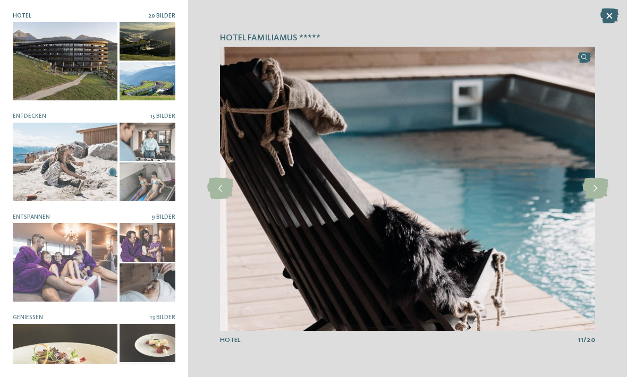
click at [595, 186] on icon at bounding box center [596, 188] width 26 height 21
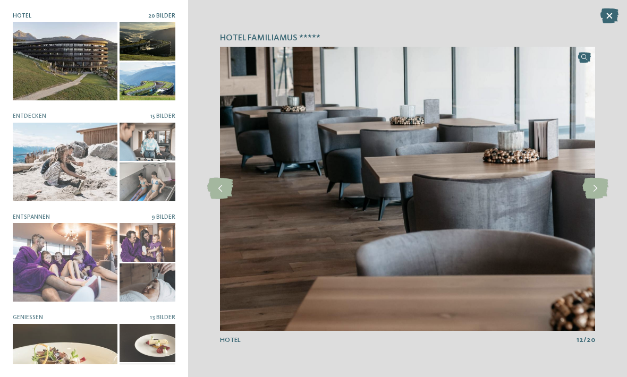
click at [599, 183] on icon at bounding box center [596, 188] width 26 height 21
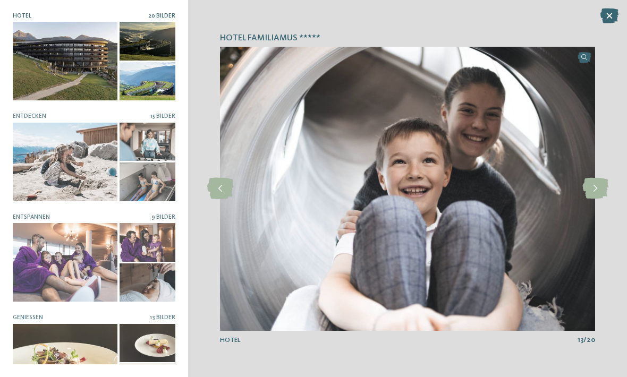
click at [598, 190] on icon at bounding box center [596, 188] width 26 height 21
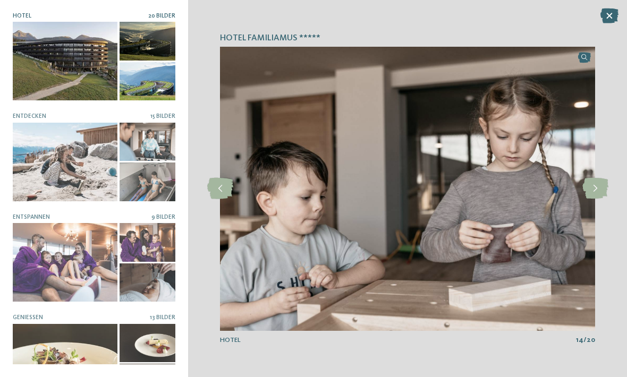
click at [597, 196] on icon at bounding box center [596, 188] width 26 height 21
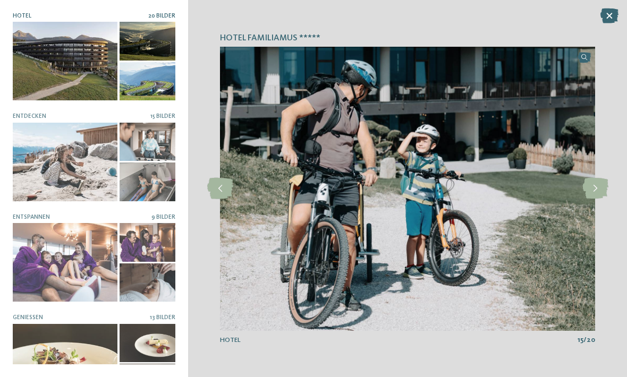
click at [604, 191] on icon at bounding box center [596, 188] width 26 height 21
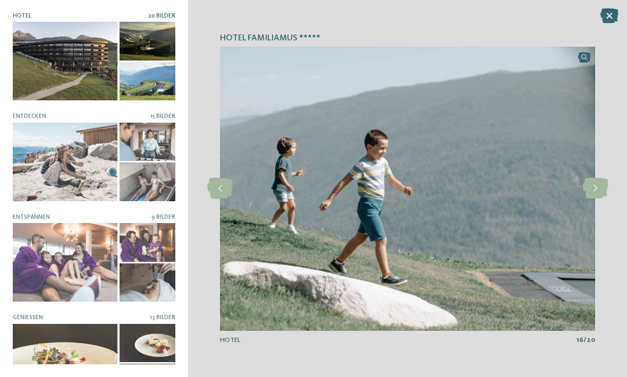
click at [607, 187] on icon at bounding box center [596, 188] width 26 height 21
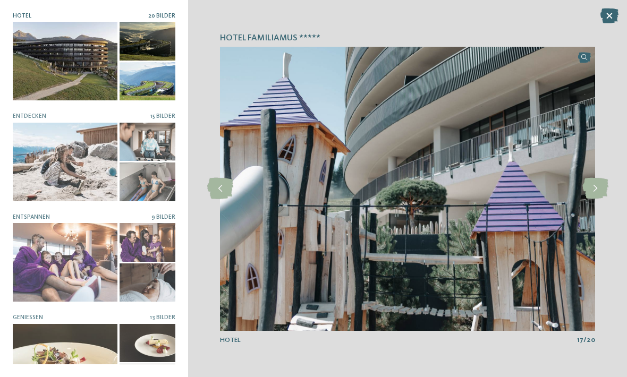
click at [599, 193] on icon at bounding box center [596, 188] width 26 height 21
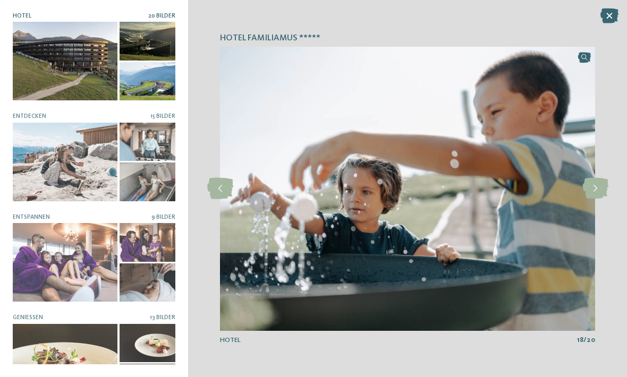
click at [595, 189] on icon at bounding box center [596, 188] width 26 height 21
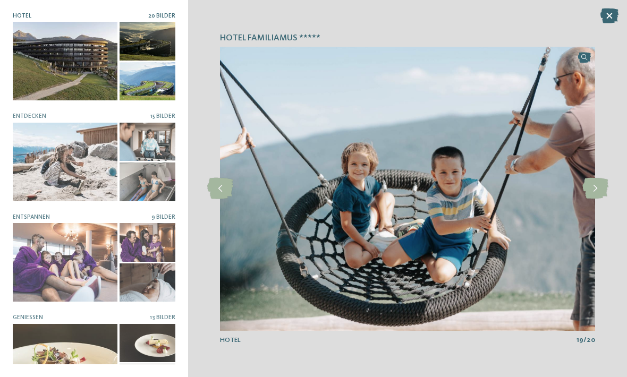
click at [594, 188] on icon at bounding box center [596, 188] width 26 height 21
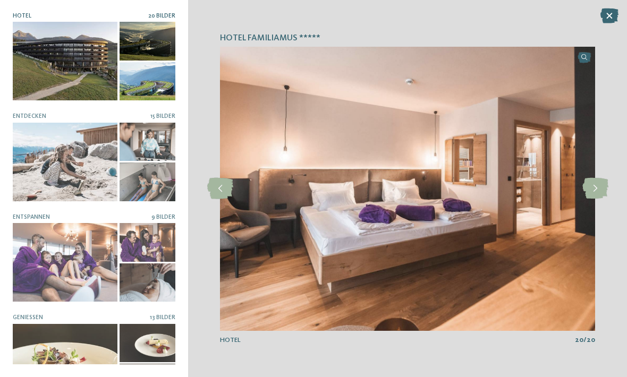
click at [594, 190] on icon at bounding box center [596, 188] width 26 height 21
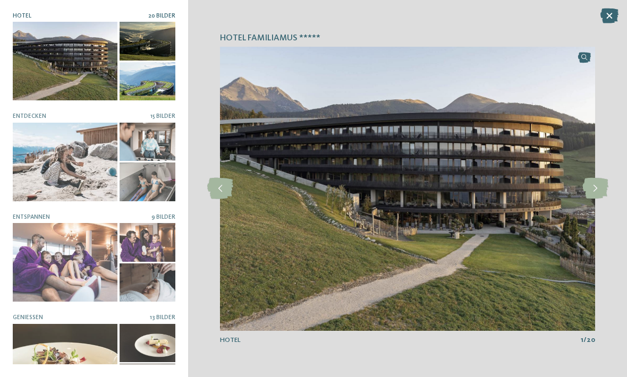
click at [598, 187] on icon at bounding box center [596, 188] width 26 height 21
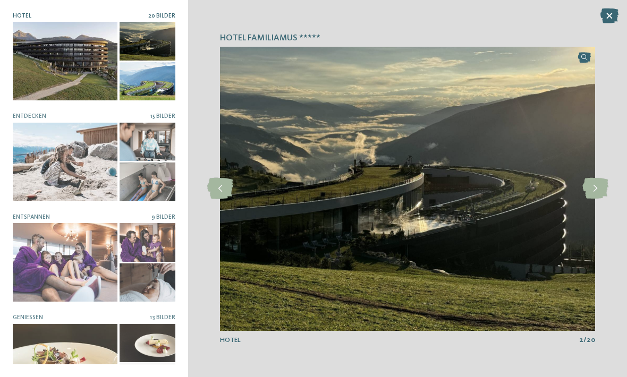
click at [615, 15] on icon at bounding box center [610, 16] width 18 height 15
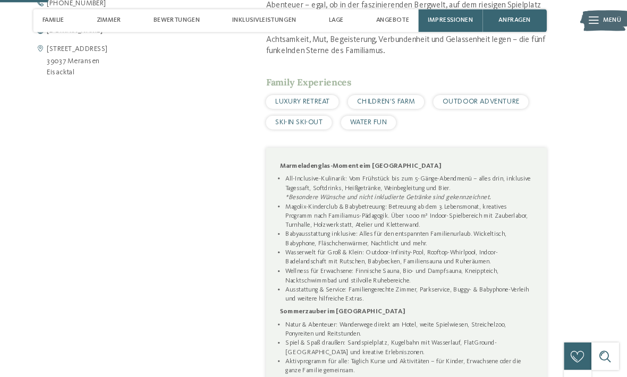
scroll to position [448, 0]
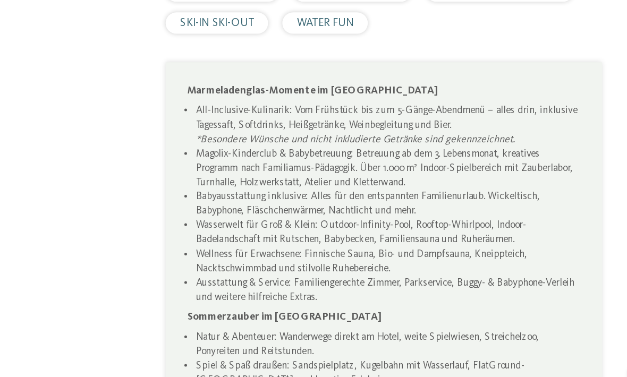
click at [331, 311] on li "Spiel & Spaß draußen: Sandspielplatz, Kugelbahn mit Wasserlauf, FlatGround-Tram…" at bounding box center [424, 319] width 230 height 17
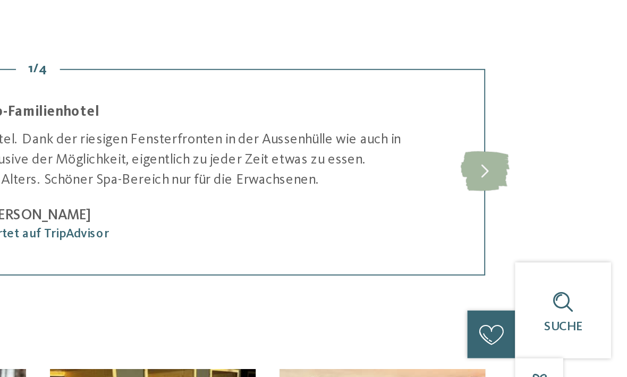
scroll to position [1105, 0]
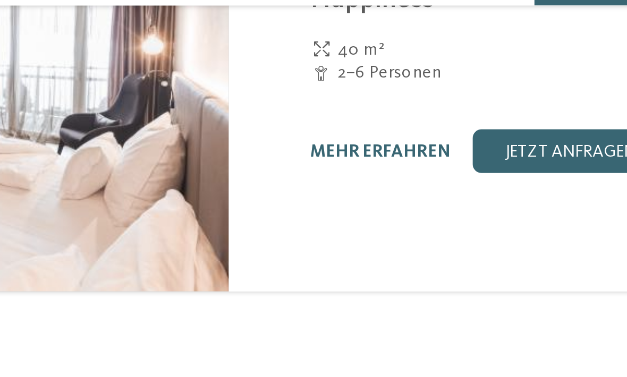
click at [346, 42] on div "Hotel Familiamus Meransen - Eisacktal Doppelzimmer Happiness 40 m² 2–6 Personen…" at bounding box center [444, 52] width 196 height 87
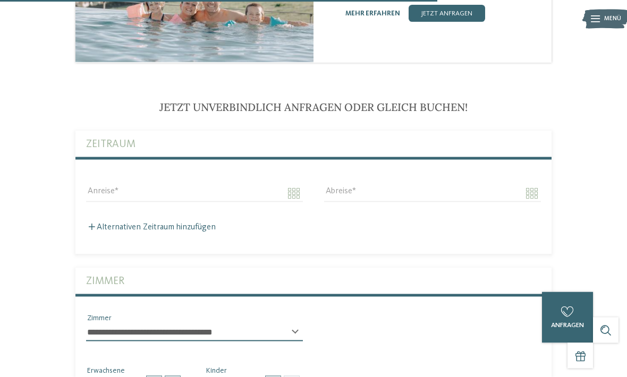
scroll to position [2173, 0]
click at [427, 100] on span "Jetzt unverbindlich anfragen oder gleich buchen!" at bounding box center [313, 106] width 308 height 13
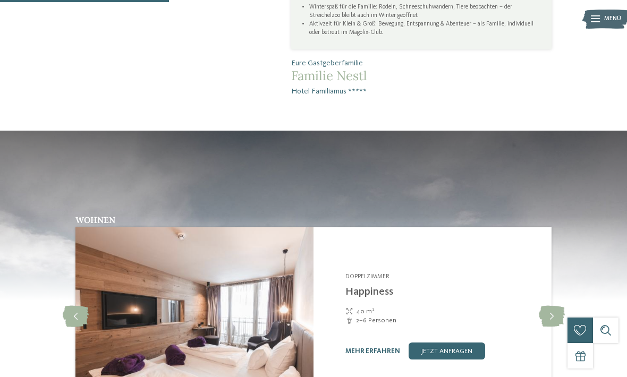
scroll to position [839, 0]
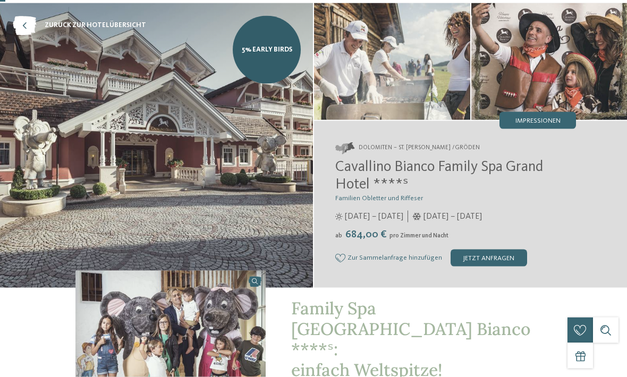
scroll to position [27, 0]
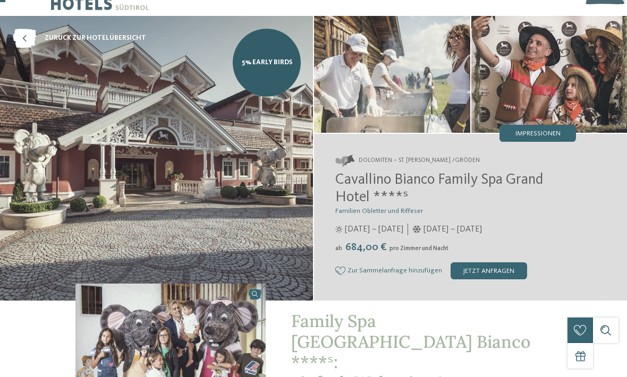
click at [556, 137] on span "Impressionen" at bounding box center [538, 134] width 45 height 7
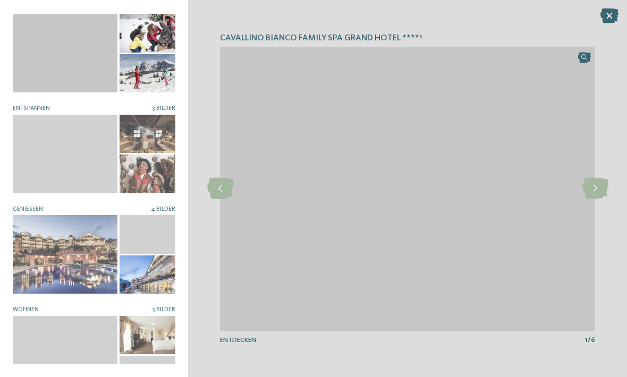
scroll to position [11, 0]
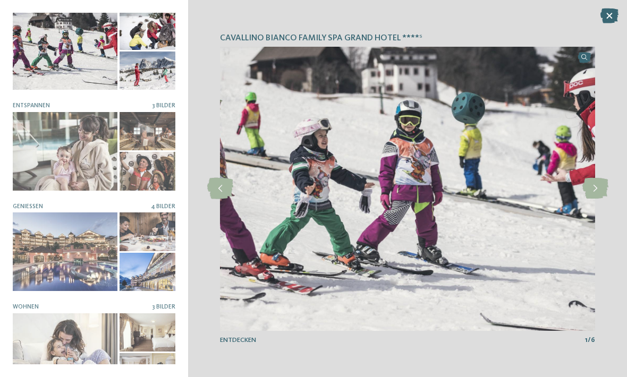
click at [599, 188] on icon at bounding box center [596, 188] width 26 height 21
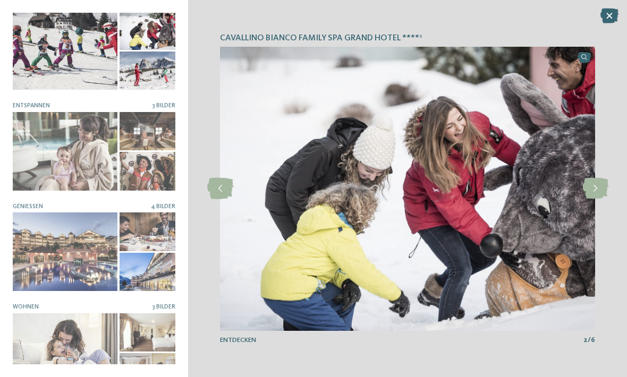
click at [598, 194] on icon at bounding box center [596, 188] width 26 height 21
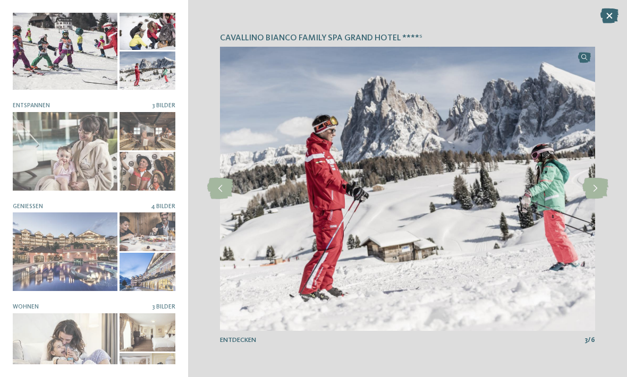
click at [594, 193] on icon at bounding box center [596, 188] width 26 height 21
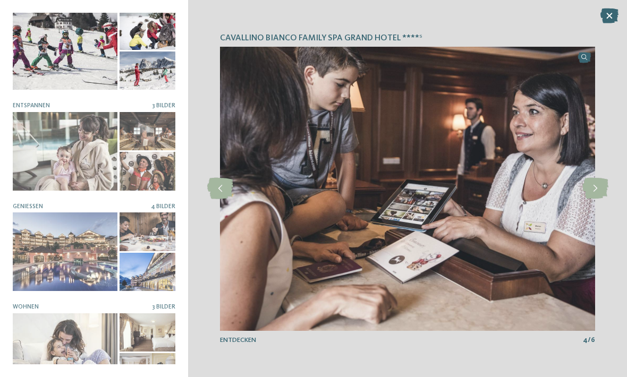
click at [597, 191] on icon at bounding box center [596, 188] width 26 height 21
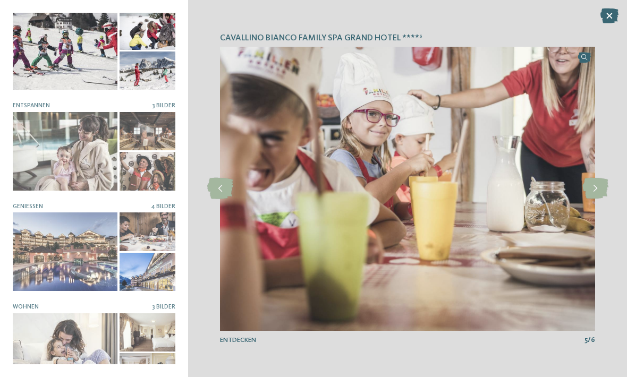
click at [599, 190] on icon at bounding box center [596, 188] width 26 height 21
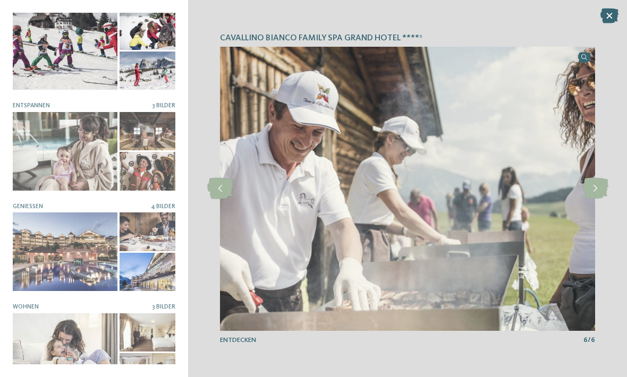
click at [598, 193] on icon at bounding box center [596, 188] width 26 height 21
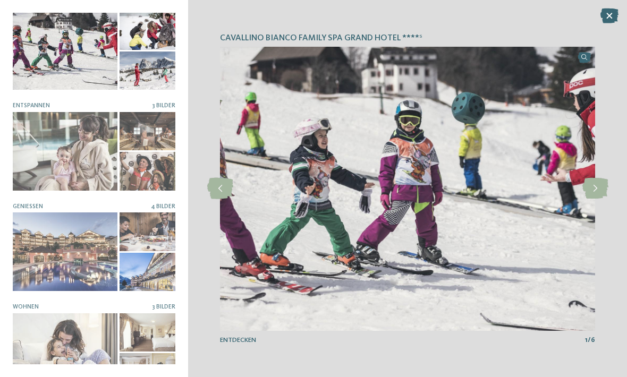
click at [624, 170] on div "Cavallino Bianco Family Spa Grand Hotel ****ˢ slide 1 of 6" at bounding box center [407, 188] width 439 height 377
click at [598, 193] on icon at bounding box center [596, 188] width 26 height 21
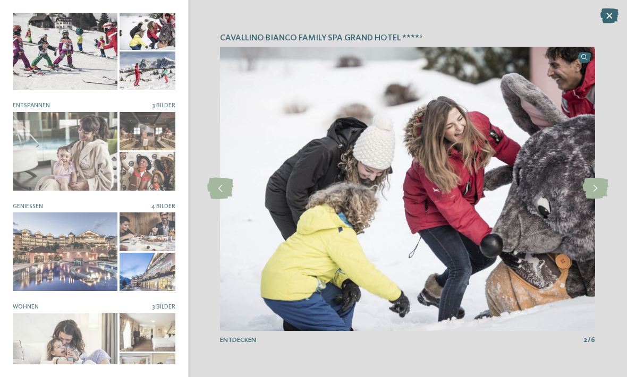
click at [598, 191] on icon at bounding box center [596, 188] width 26 height 21
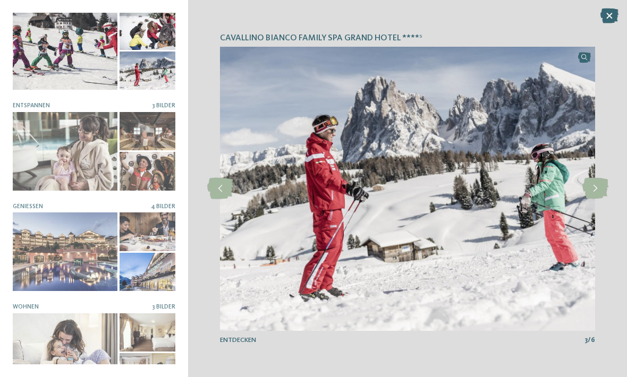
click at [600, 190] on icon at bounding box center [596, 188] width 26 height 21
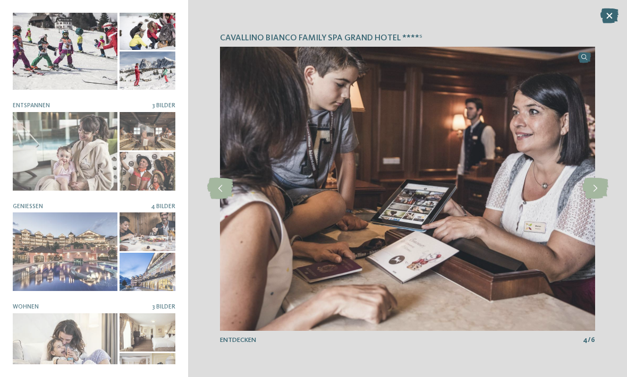
click at [600, 192] on icon at bounding box center [596, 188] width 26 height 21
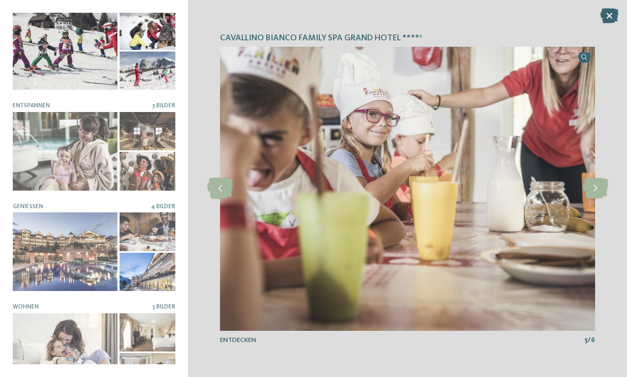
click at [603, 189] on icon at bounding box center [596, 188] width 26 height 21
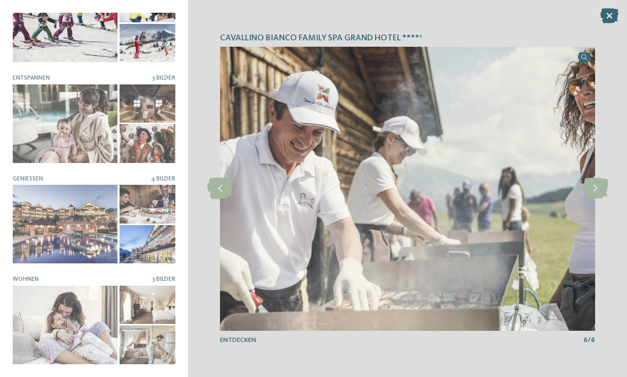
scroll to position [37, 0]
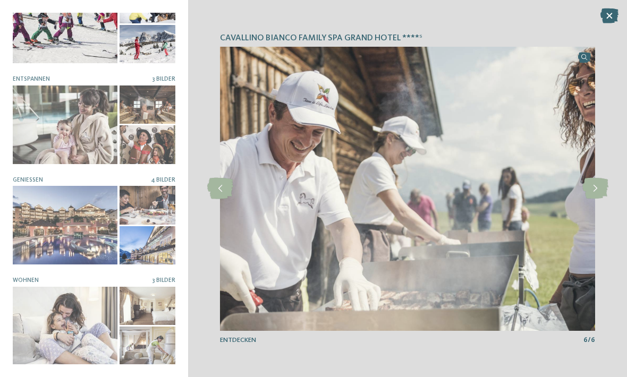
click at [71, 315] on div at bounding box center [65, 326] width 105 height 79
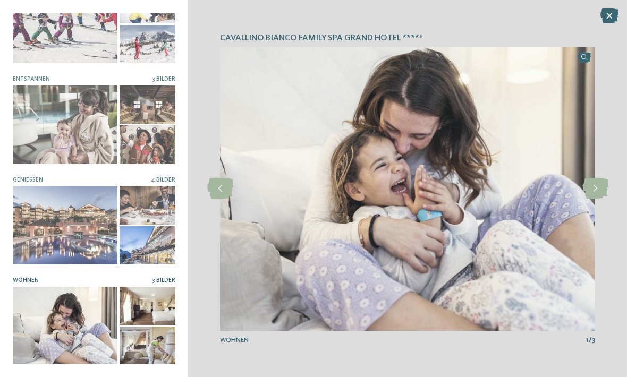
click at [603, 192] on icon at bounding box center [596, 188] width 26 height 21
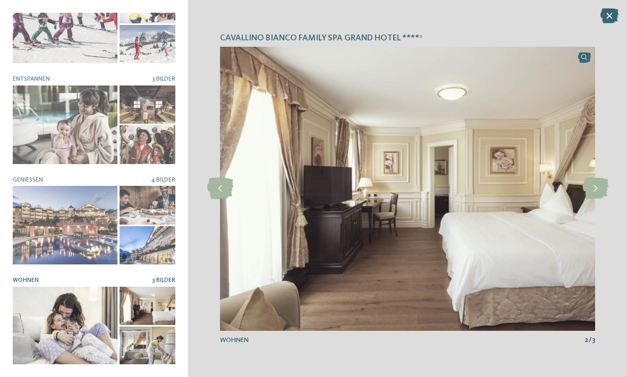
click at [601, 196] on icon at bounding box center [596, 188] width 26 height 21
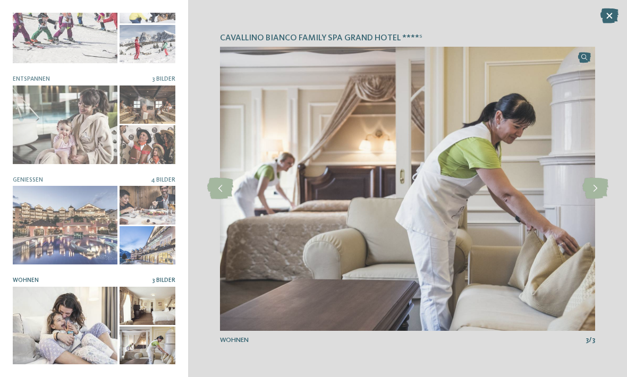
click at [603, 191] on icon at bounding box center [596, 188] width 26 height 21
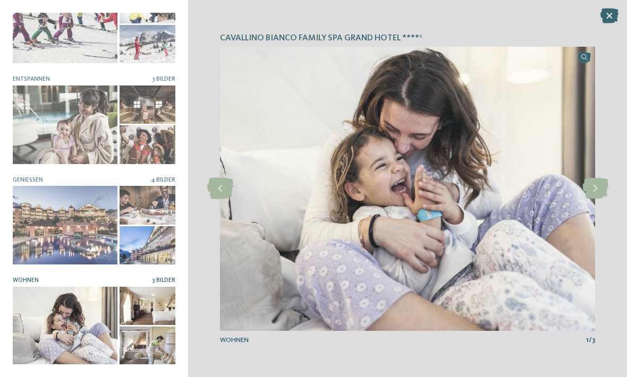
click at [603, 191] on icon at bounding box center [596, 188] width 26 height 21
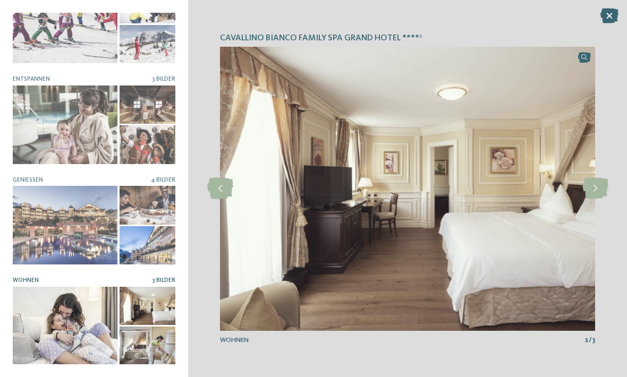
click at [611, 19] on icon at bounding box center [610, 16] width 18 height 15
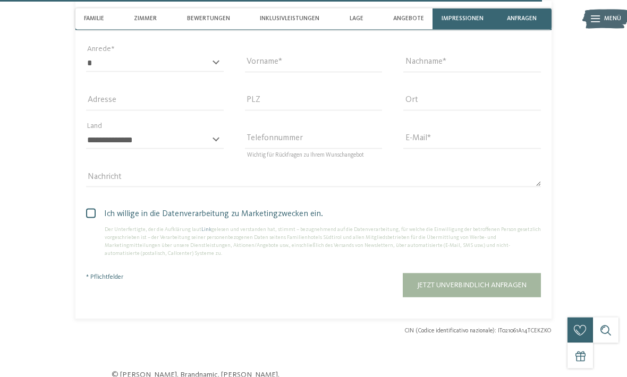
scroll to position [2660, 0]
